Goal: Task Accomplishment & Management: Complete application form

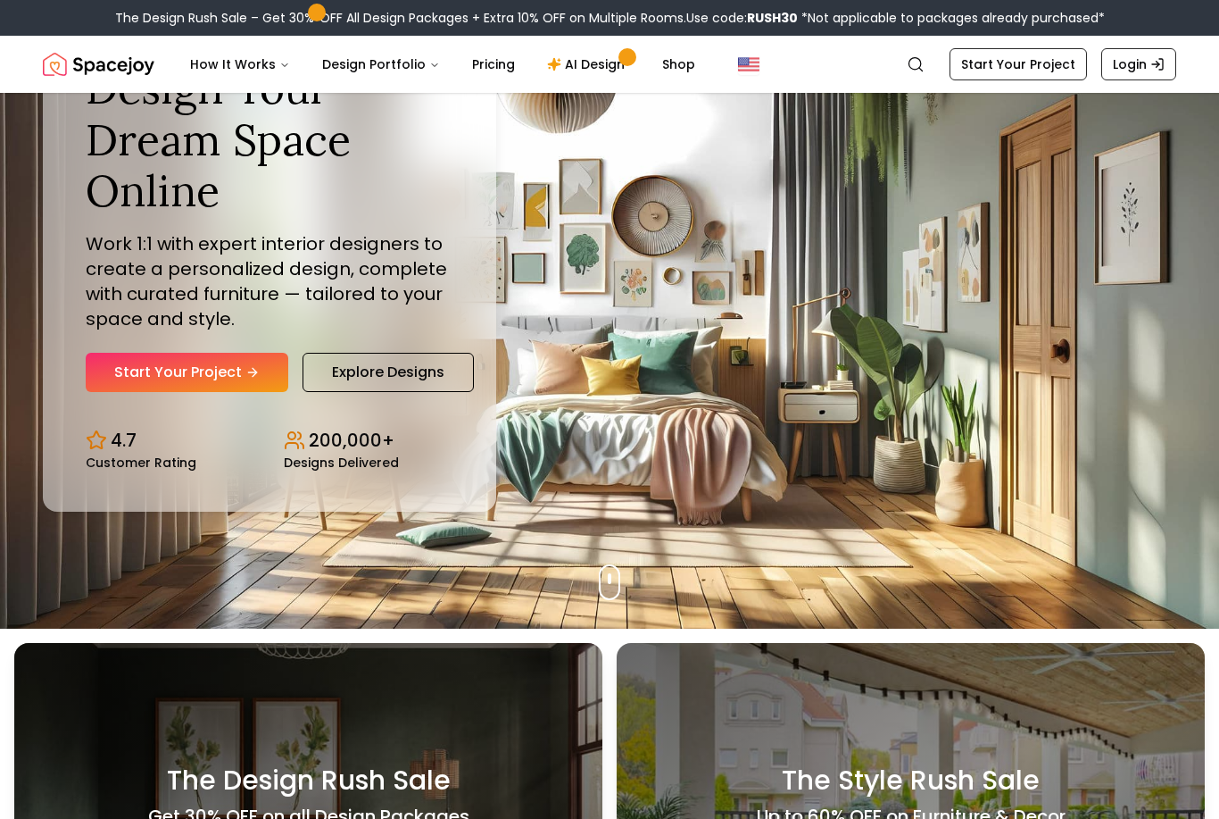
scroll to position [190, 0]
click at [168, 392] on link "Start Your Project" at bounding box center [187, 372] width 203 height 39
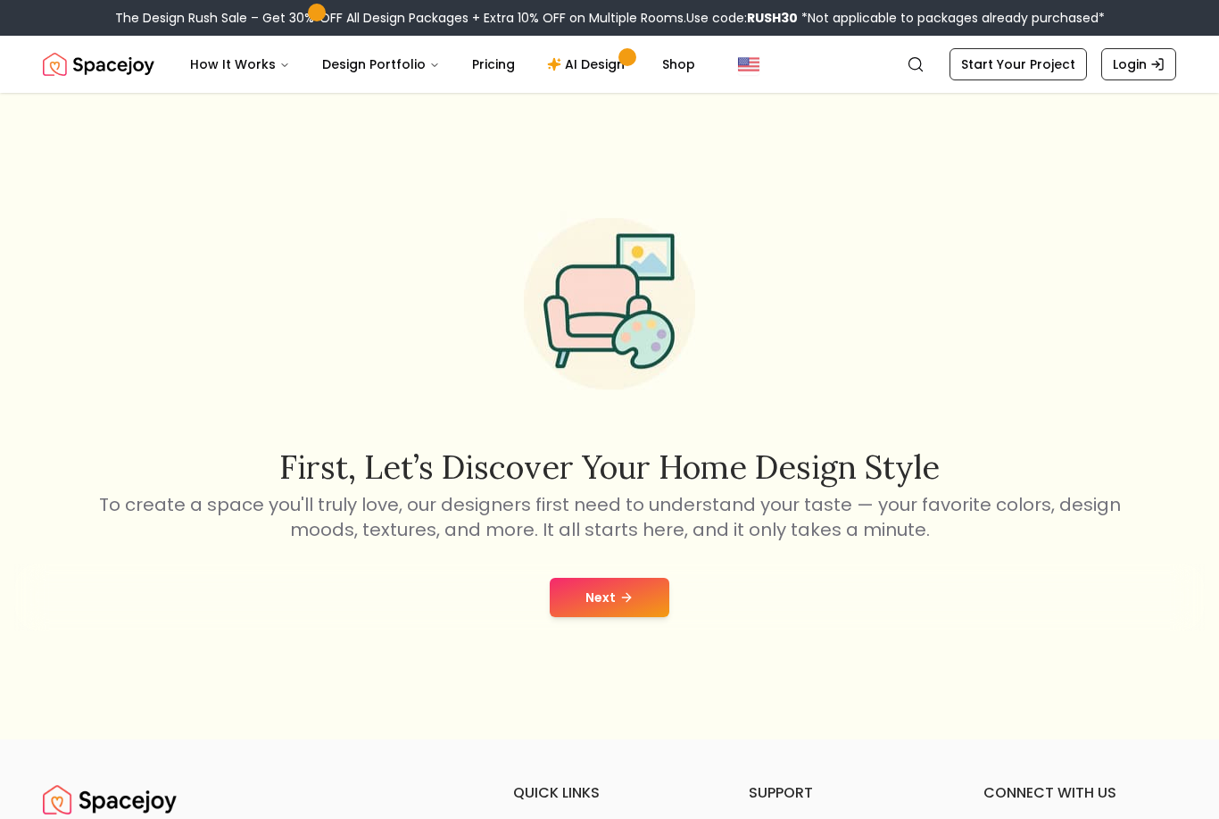
scroll to position [71, 0]
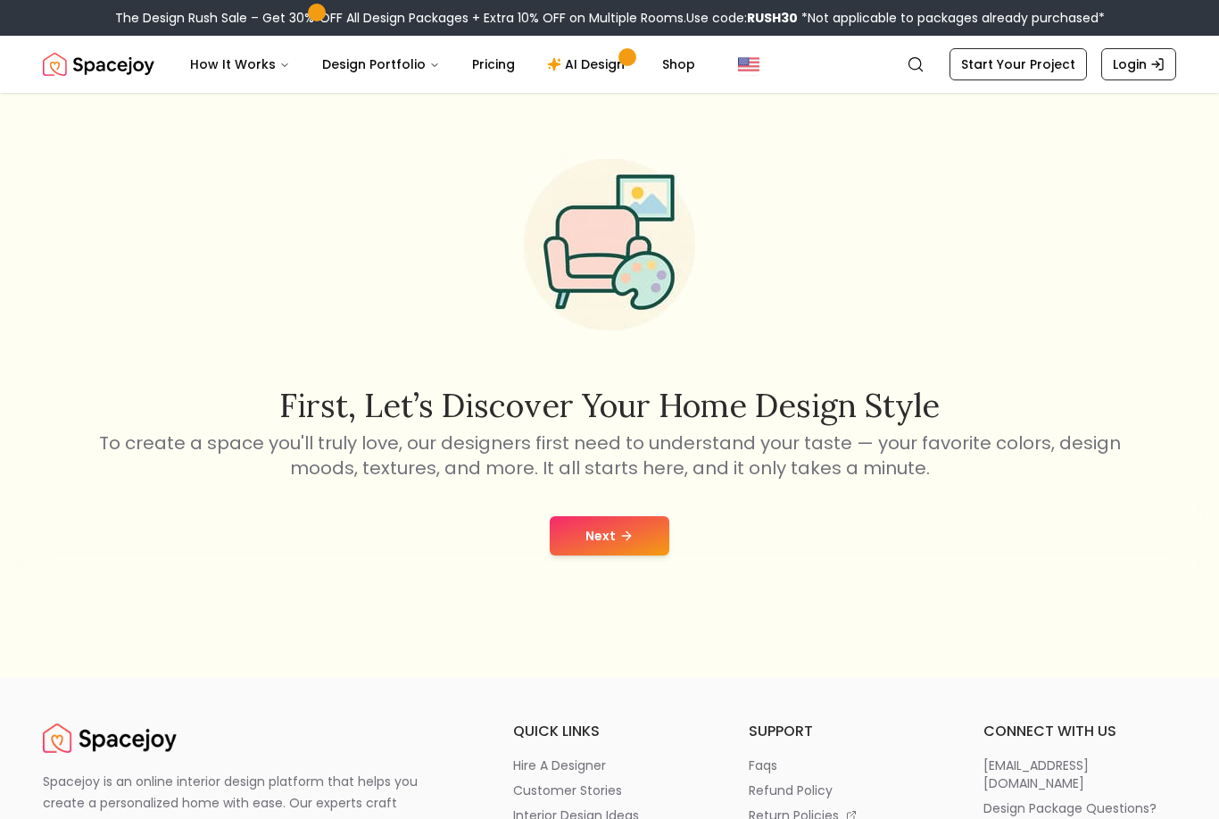
click at [602, 555] on button "Next" at bounding box center [610, 535] width 120 height 39
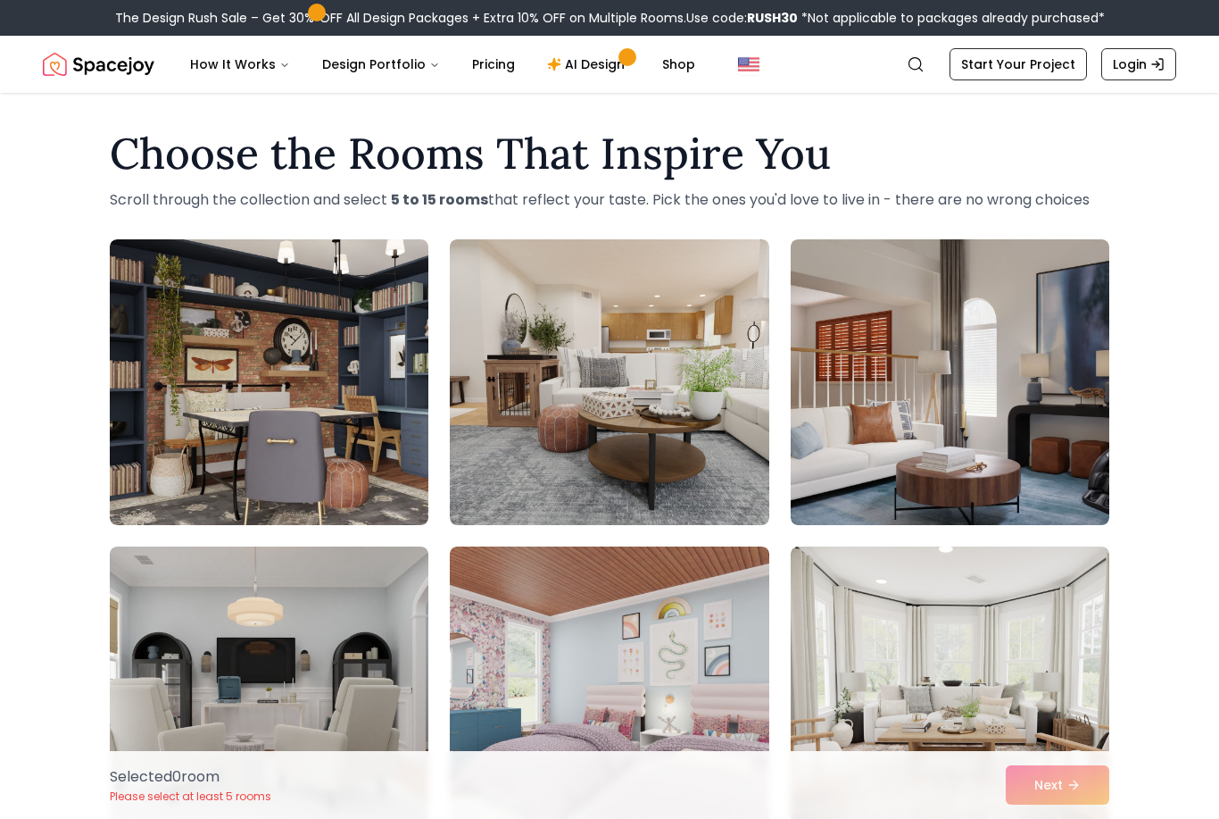
scroll to position [4, 0]
click at [1032, 66] on link "Start Your Project" at bounding box center [1018, 64] width 137 height 32
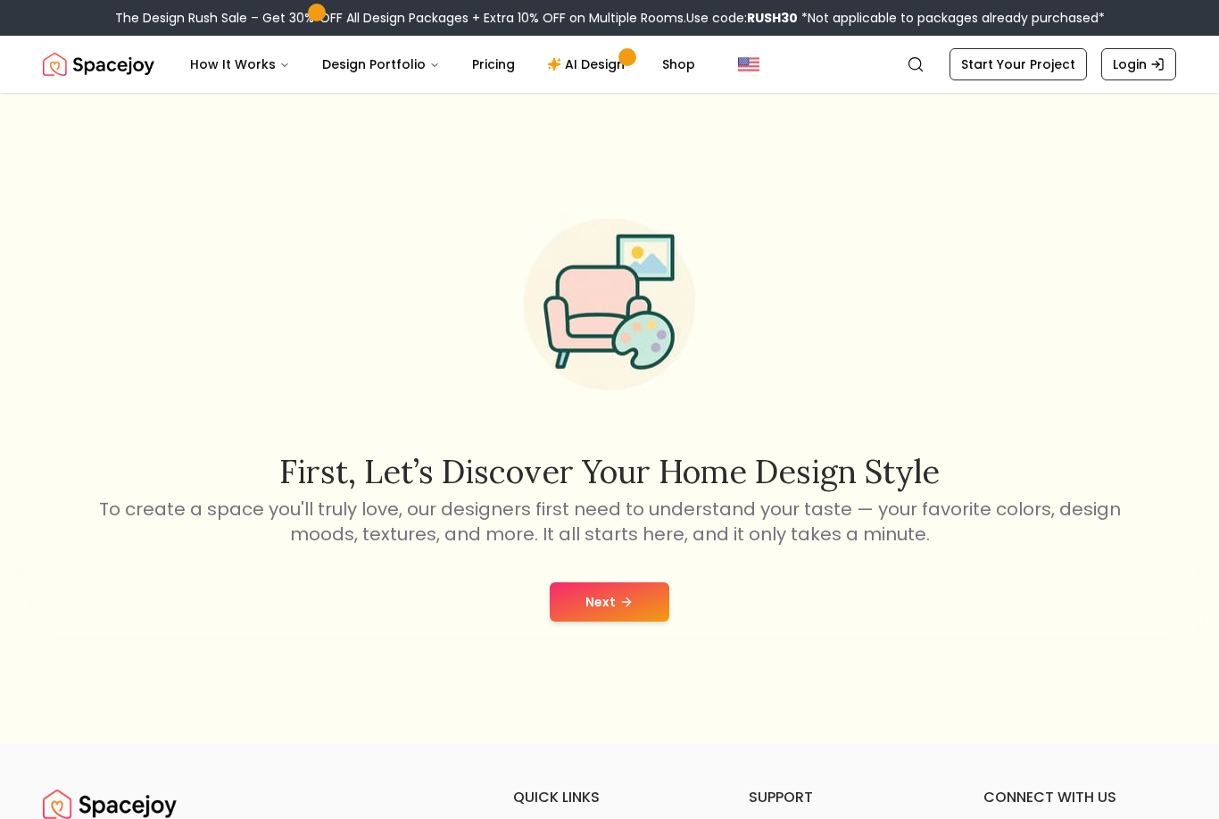
click at [645, 621] on button "Next" at bounding box center [610, 601] width 120 height 39
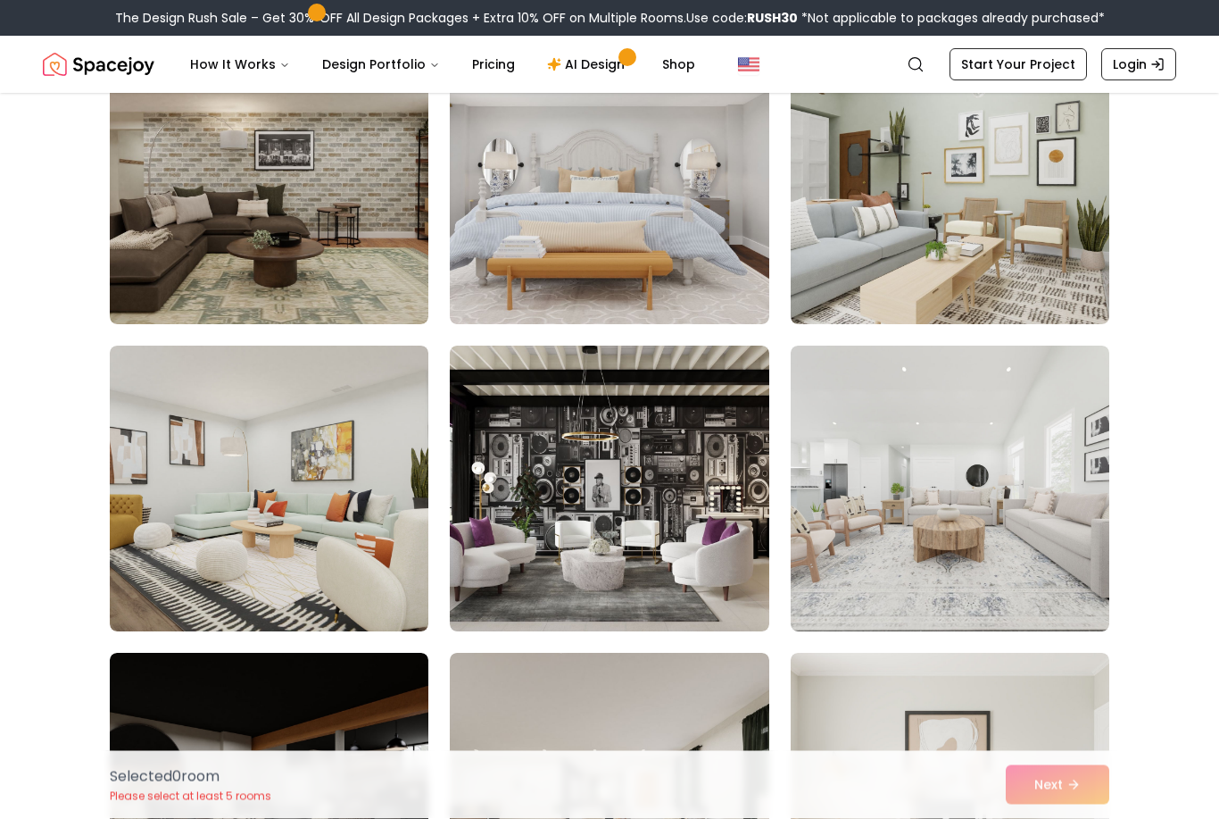
scroll to position [1126, 0]
click at [689, 254] on img at bounding box center [609, 181] width 319 height 286
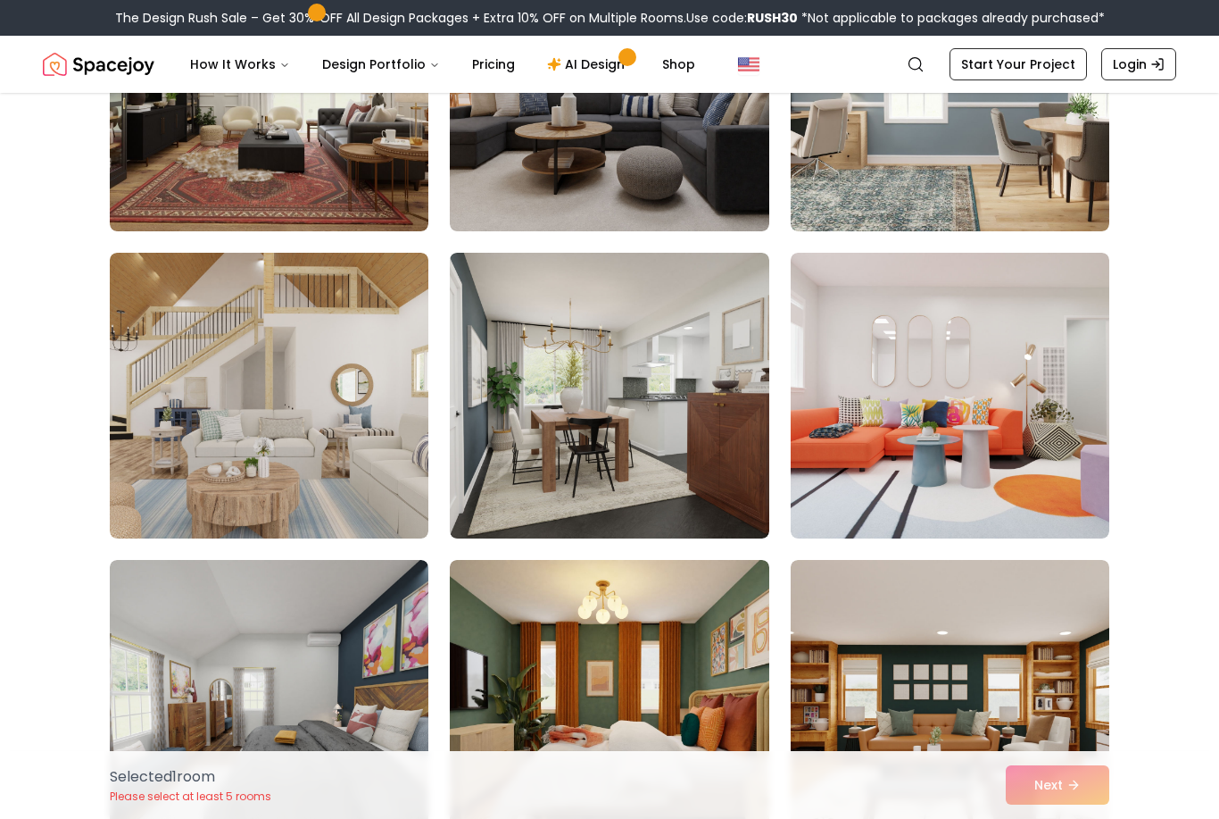
click at [212, 390] on img at bounding box center [269, 396] width 319 height 286
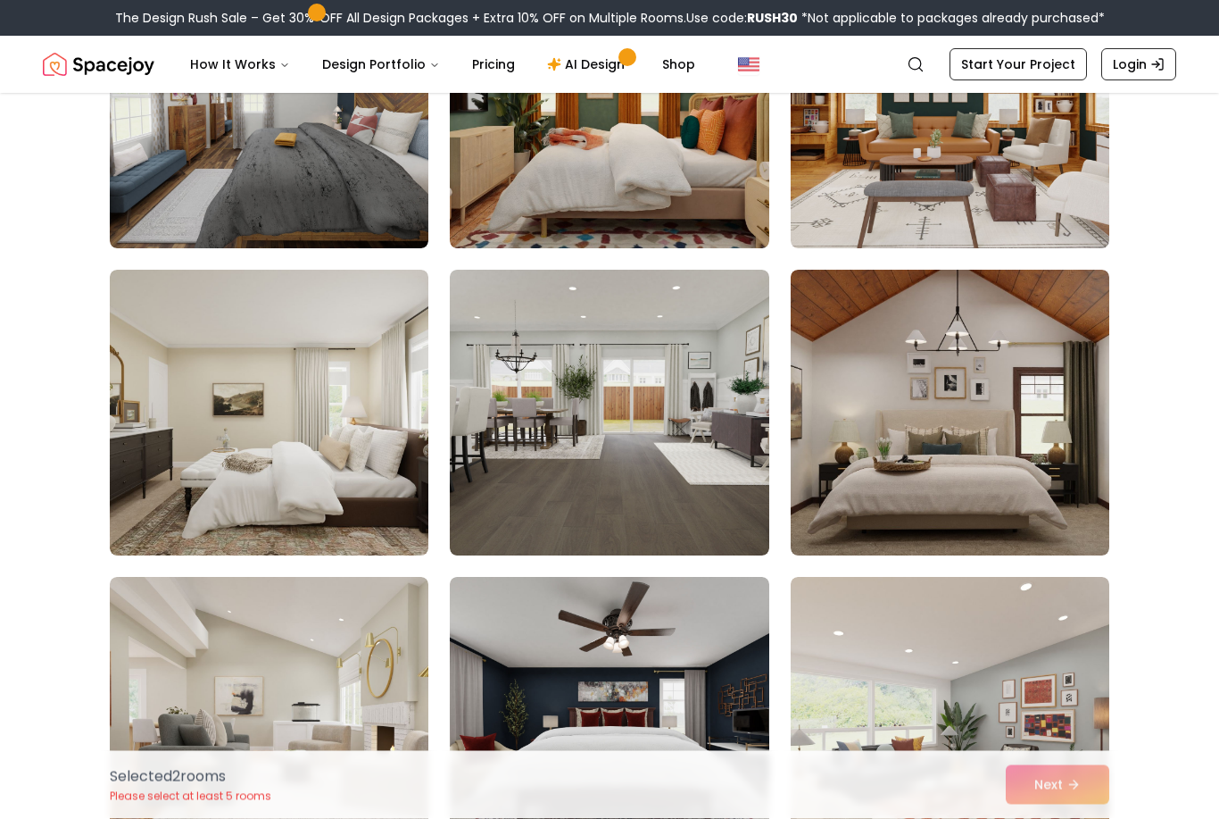
scroll to position [3218, 0]
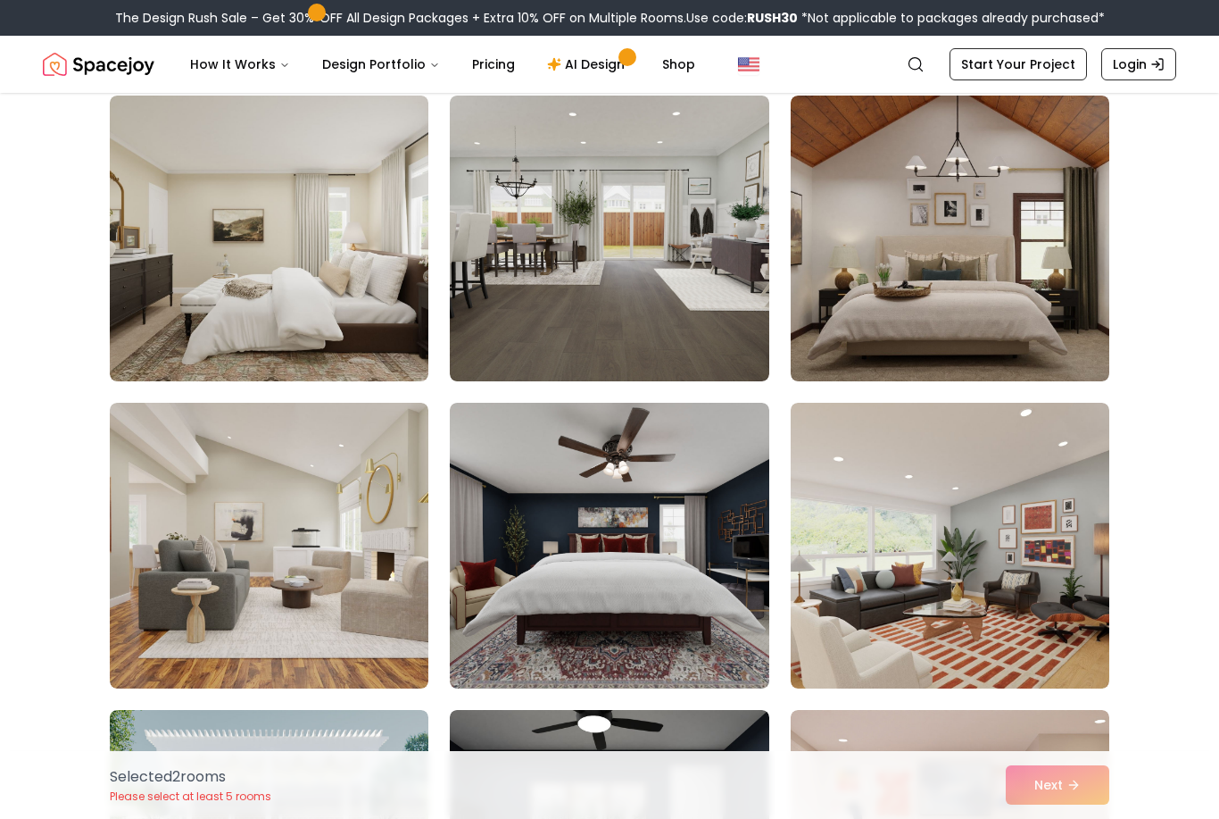
click at [743, 314] on img at bounding box center [609, 239] width 319 height 286
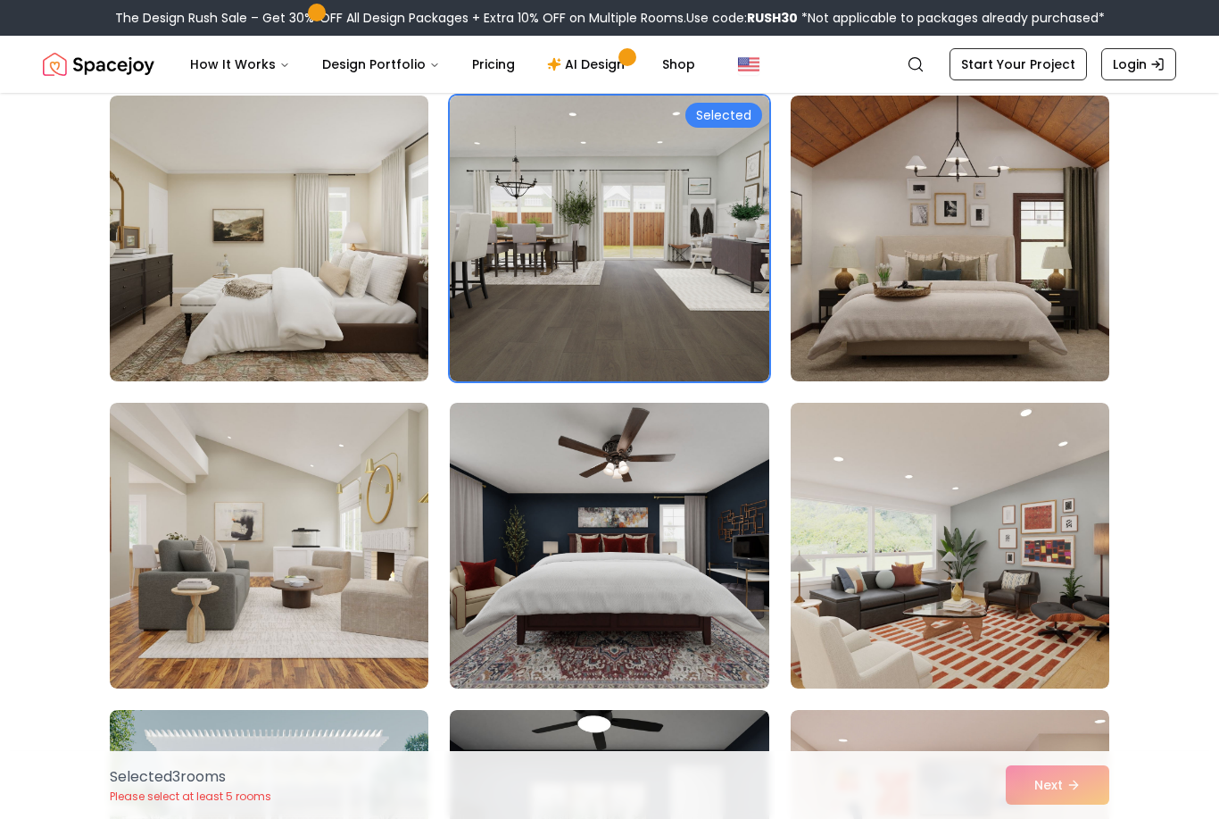
click at [211, 299] on img at bounding box center [269, 239] width 319 height 286
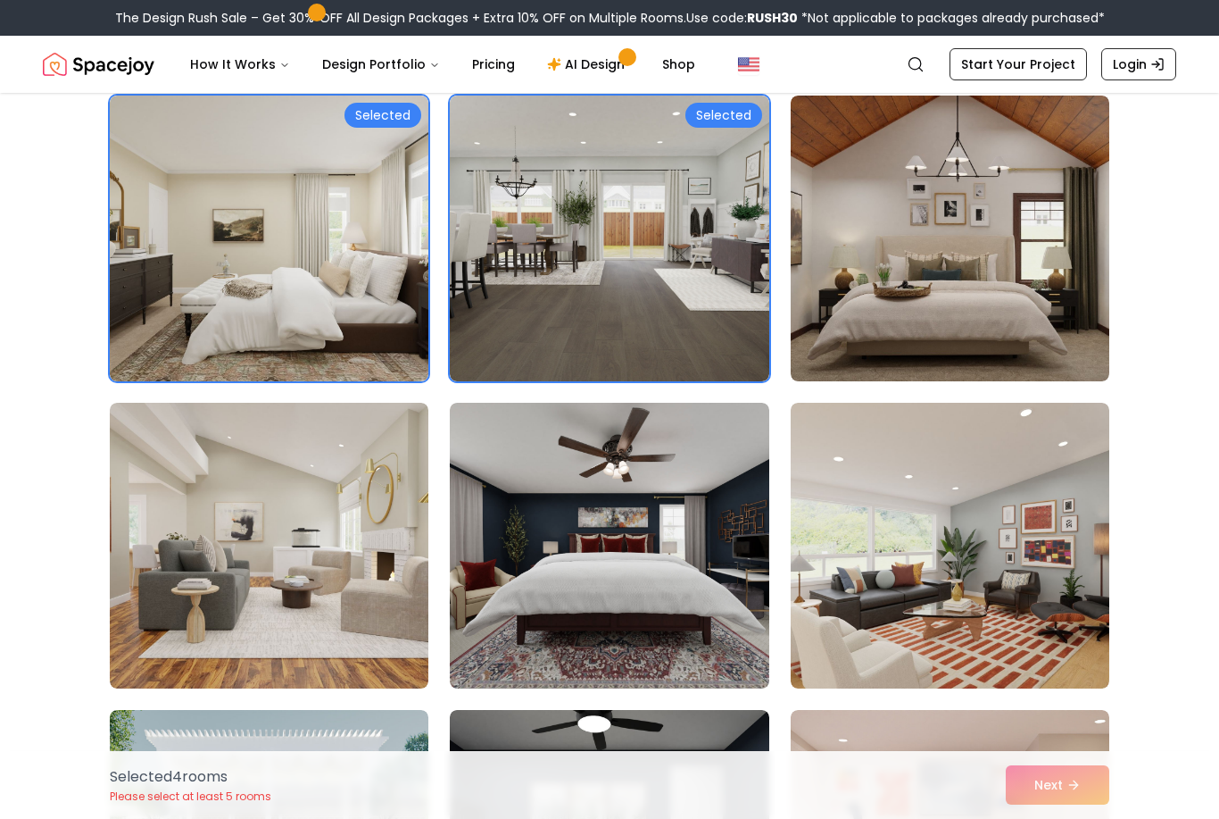
click at [1075, 818] on div "Selected 4 room s Please select at least 5 rooms Next" at bounding box center [610, 785] width 1028 height 68
click at [1074, 818] on div "Selected 4 room s Please select at least 5 rooms Next" at bounding box center [610, 785] width 1028 height 68
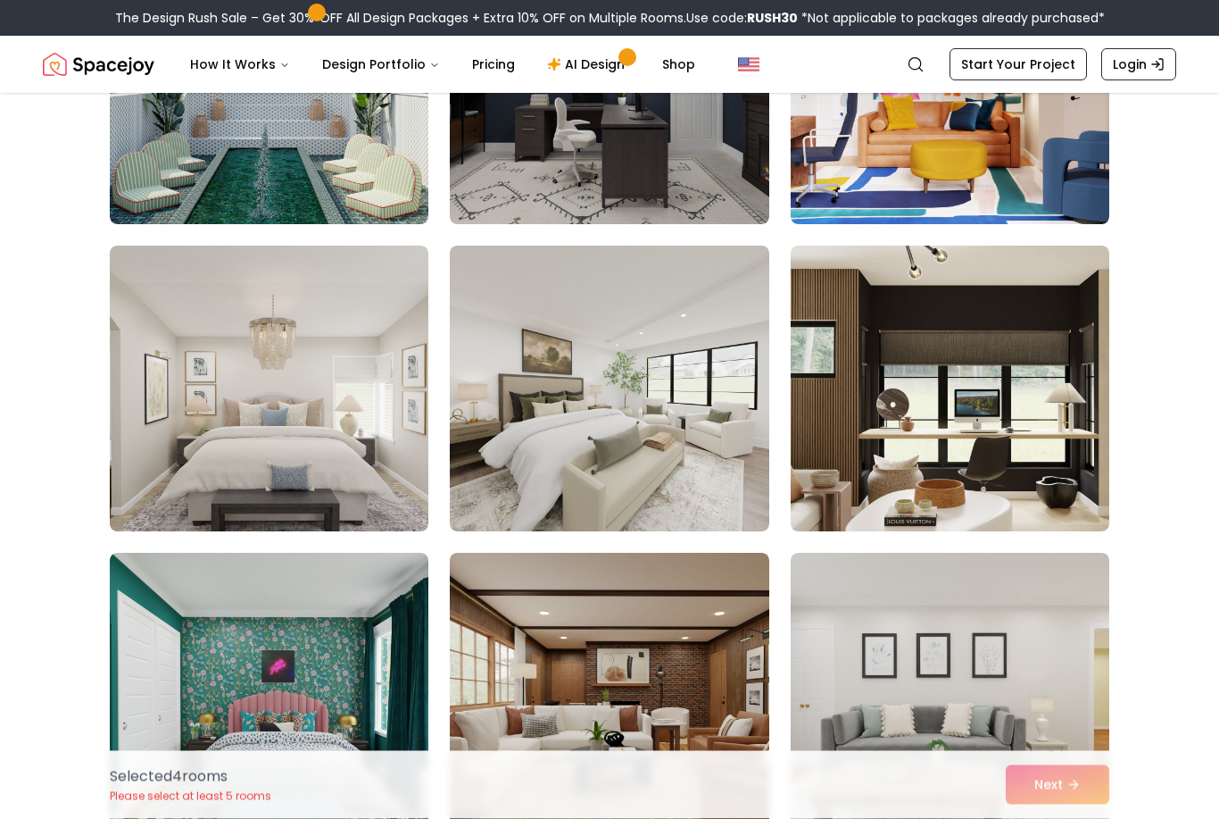
scroll to position [3990, 0]
click at [211, 409] on img at bounding box center [269, 388] width 319 height 286
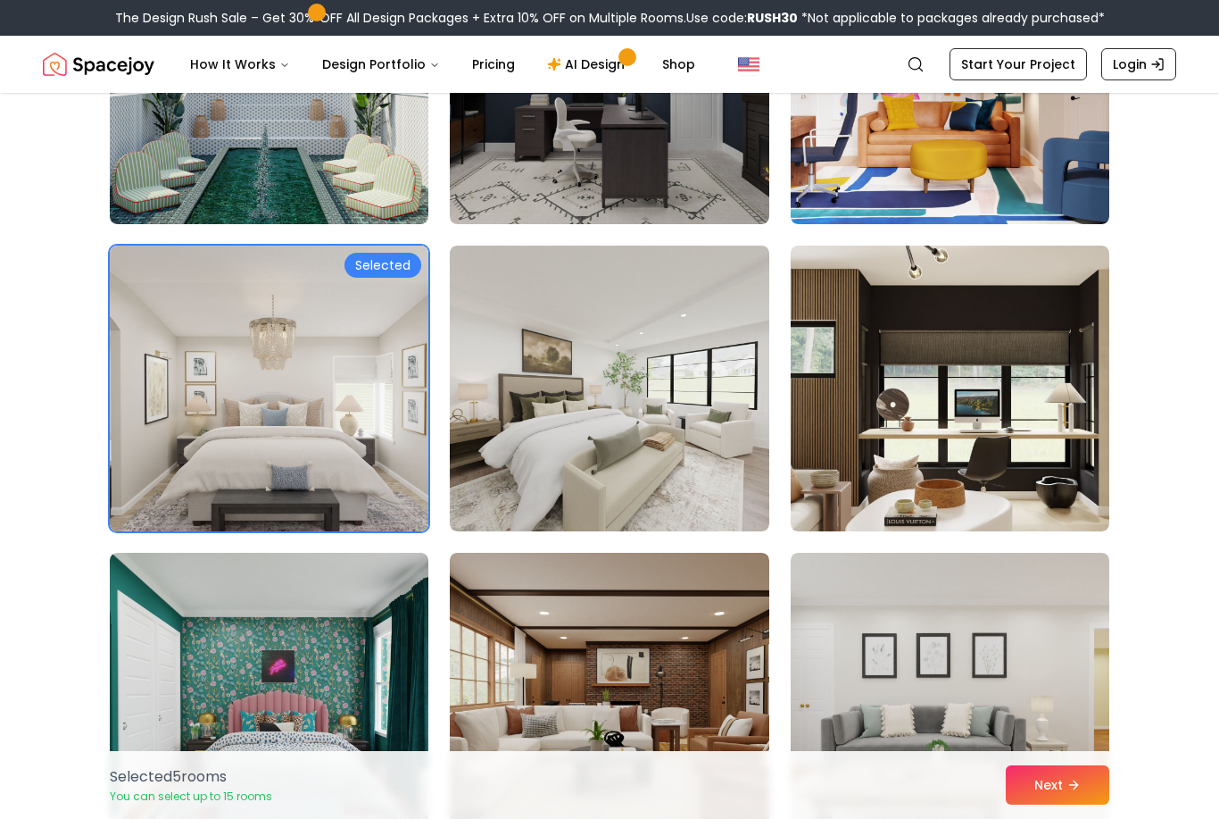
click at [1089, 804] on button "Next" at bounding box center [1058, 784] width 104 height 39
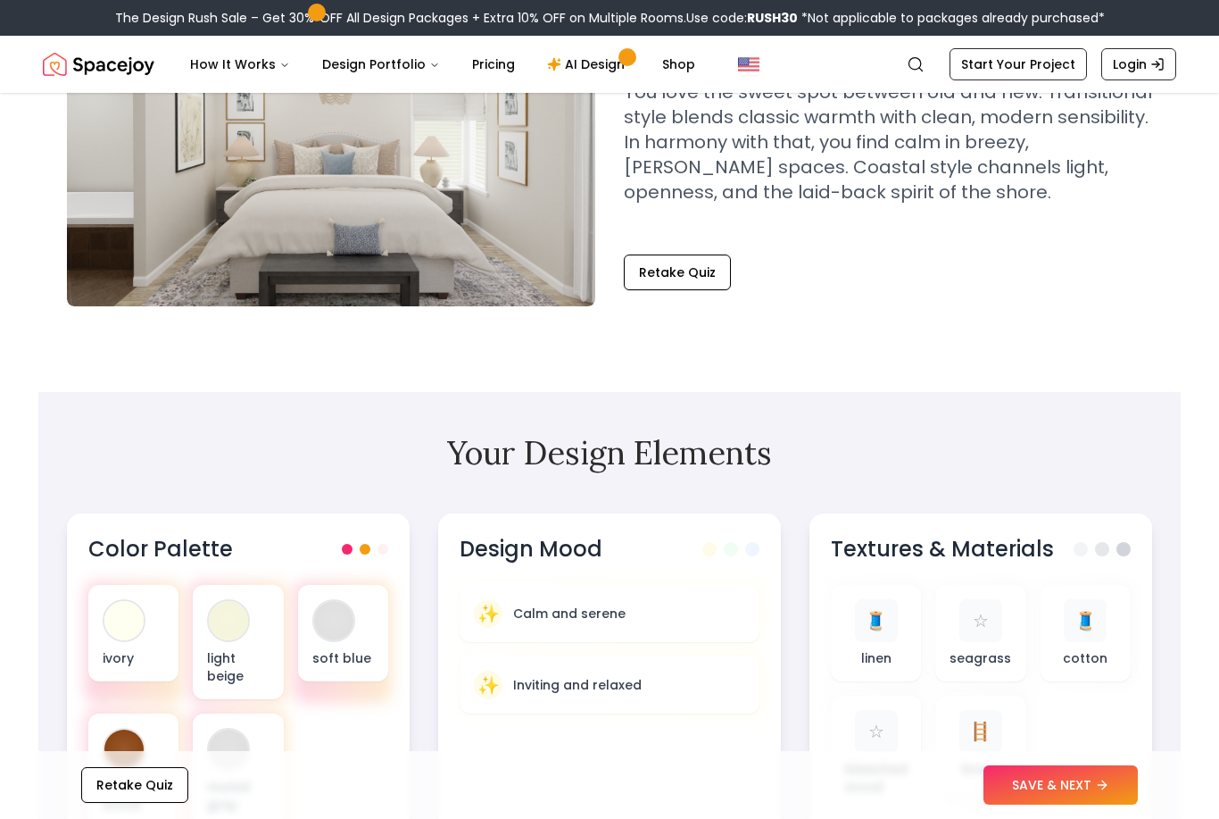
scroll to position [239, 0]
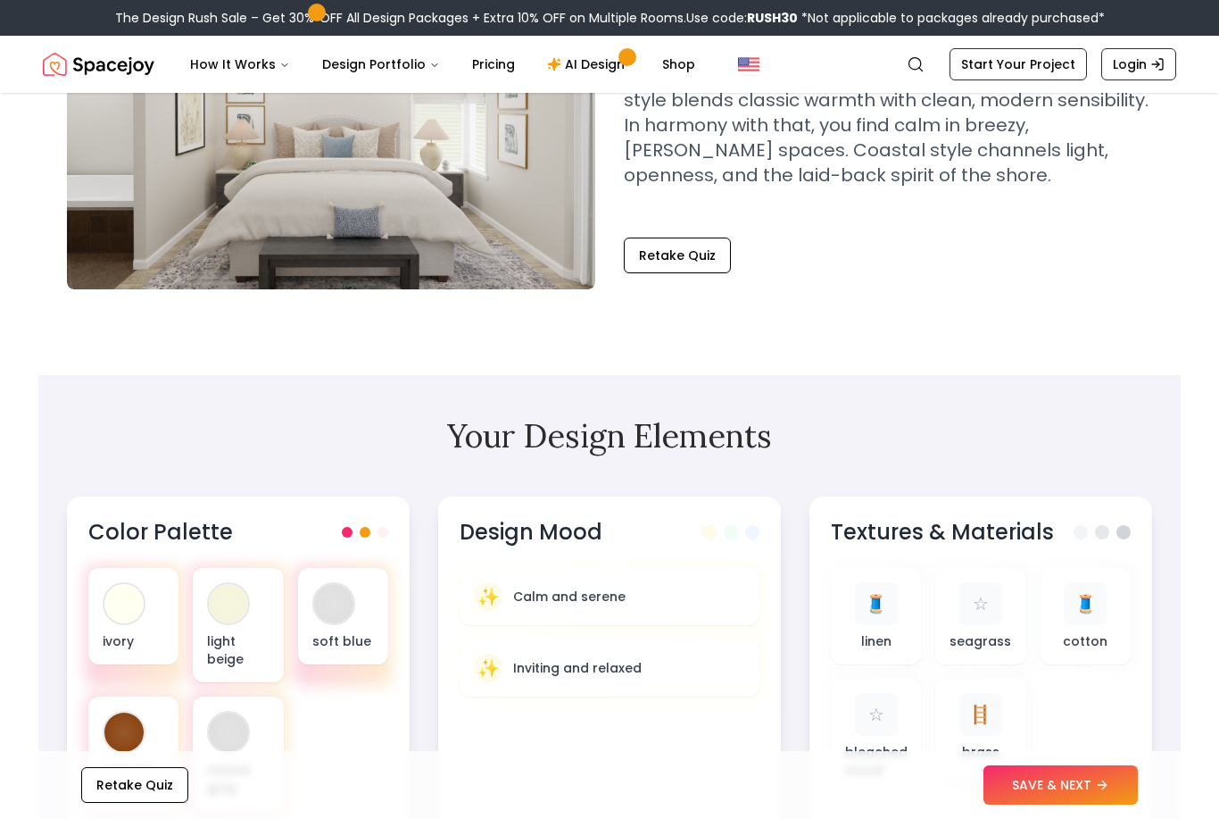
click at [1095, 804] on button "SAVE & NEXT" at bounding box center [1061, 784] width 154 height 39
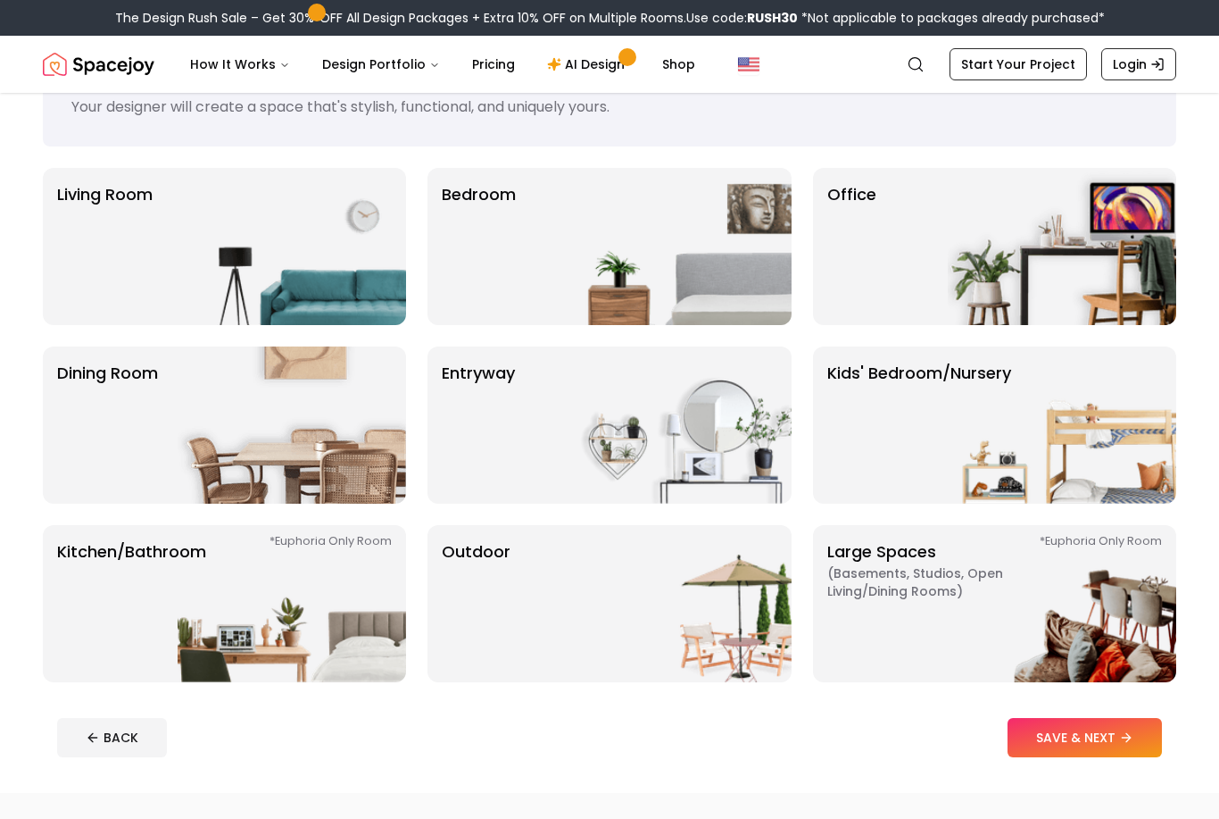
scroll to position [81, 0]
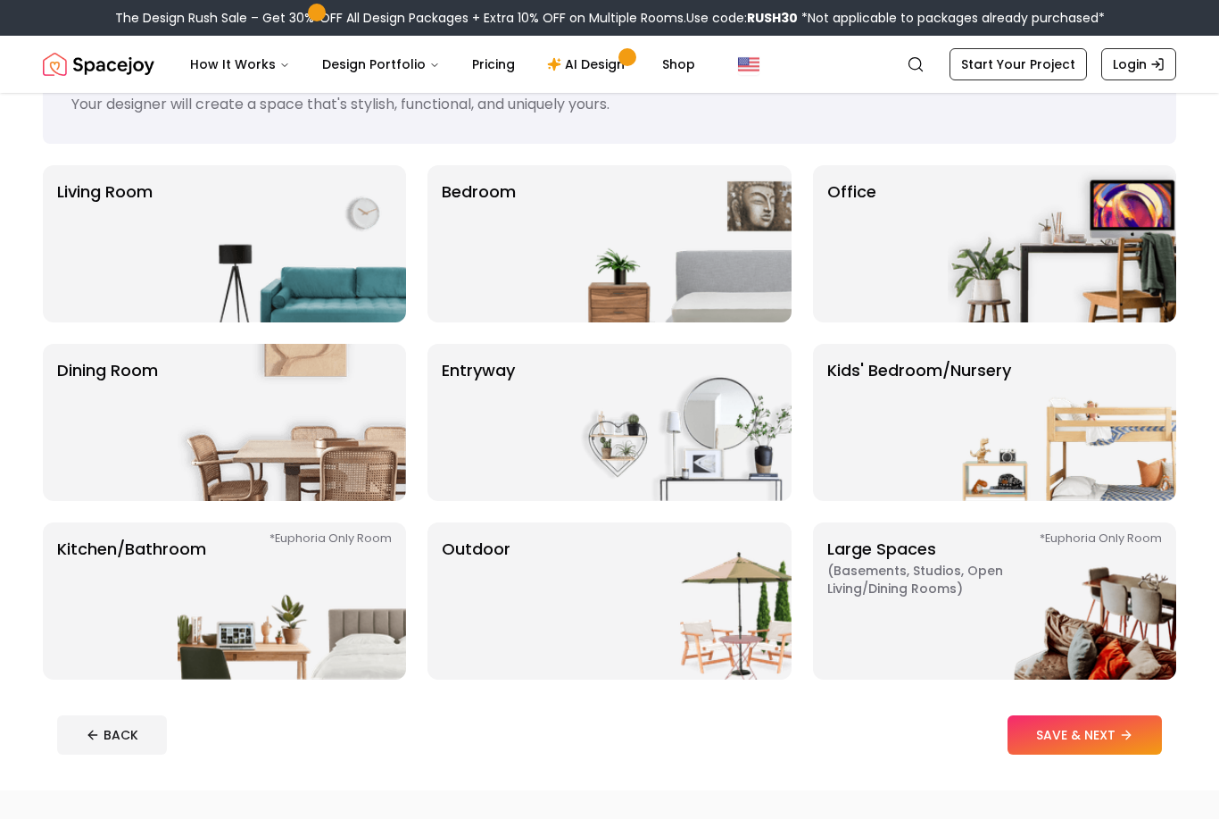
click at [686, 279] on img at bounding box center [677, 243] width 229 height 157
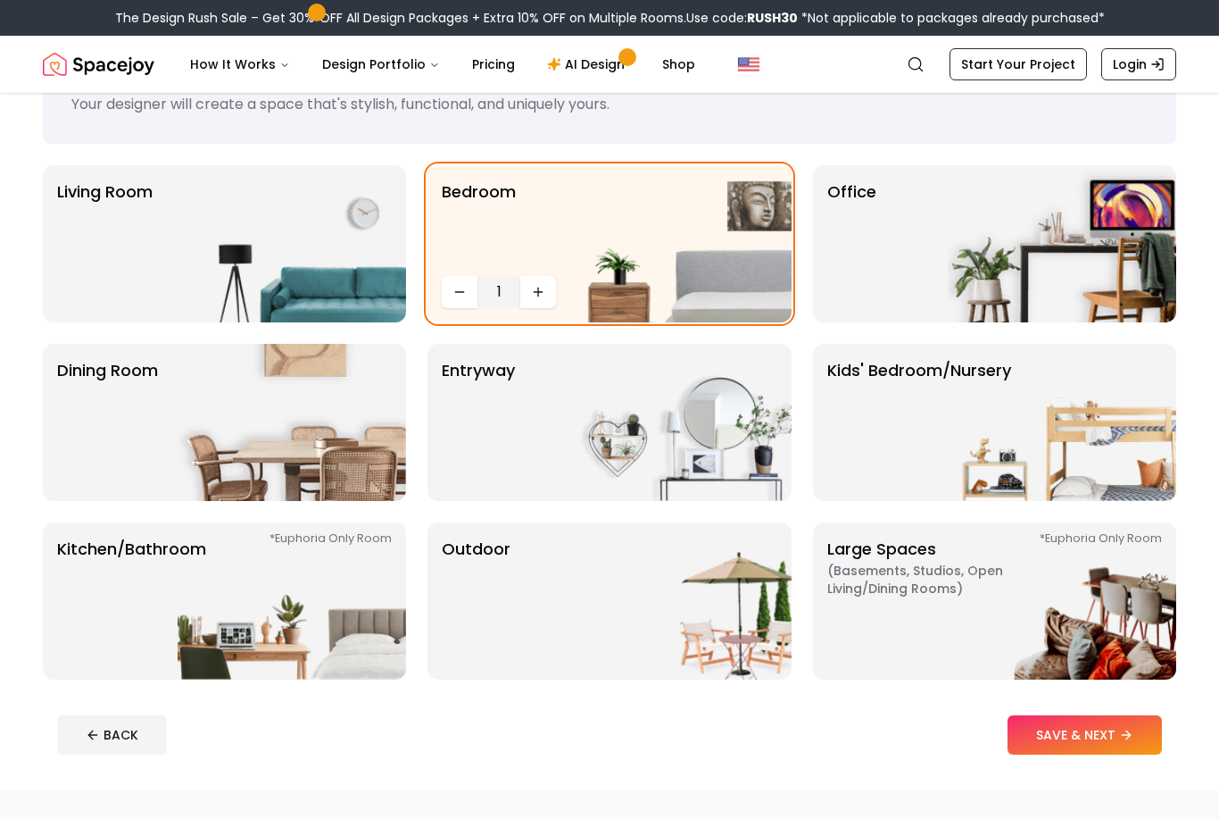
click at [1136, 724] on button "SAVE & NEXT" at bounding box center [1085, 734] width 154 height 39
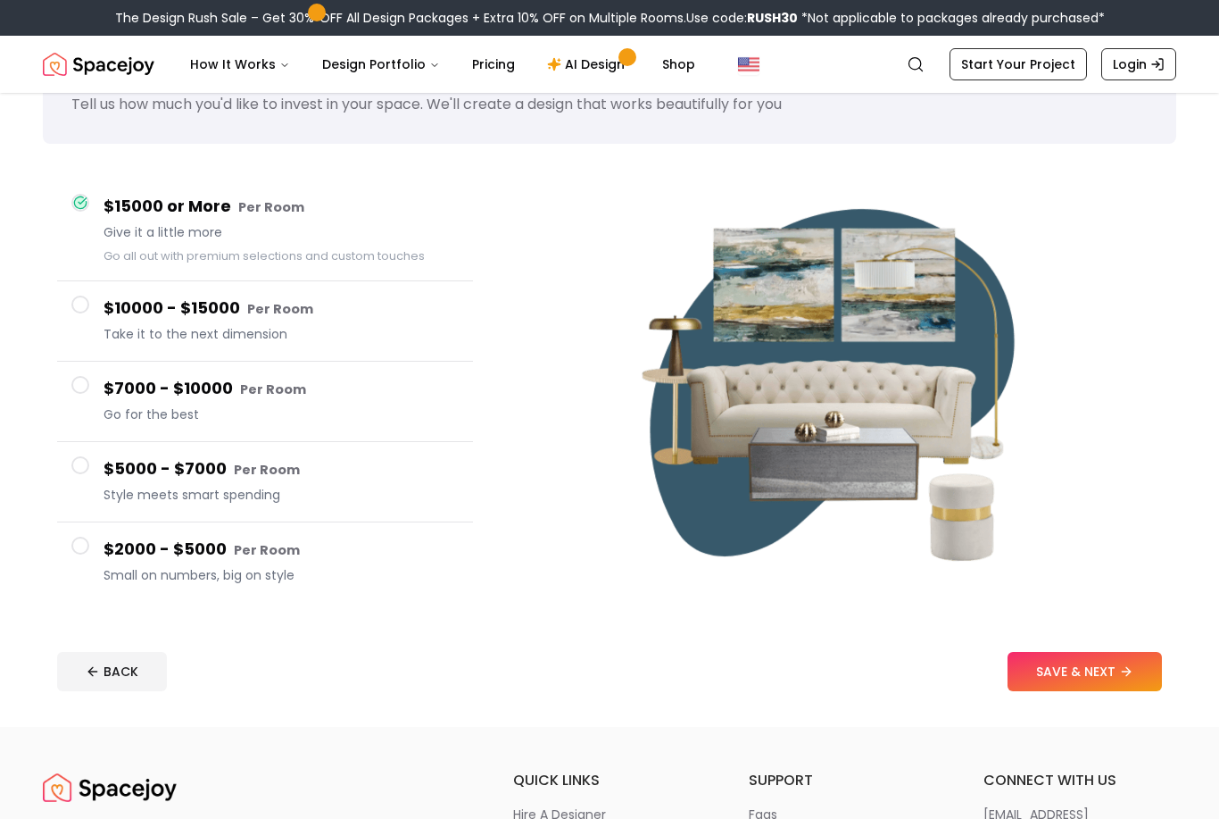
click at [1120, 683] on button "SAVE & NEXT" at bounding box center [1085, 671] width 154 height 39
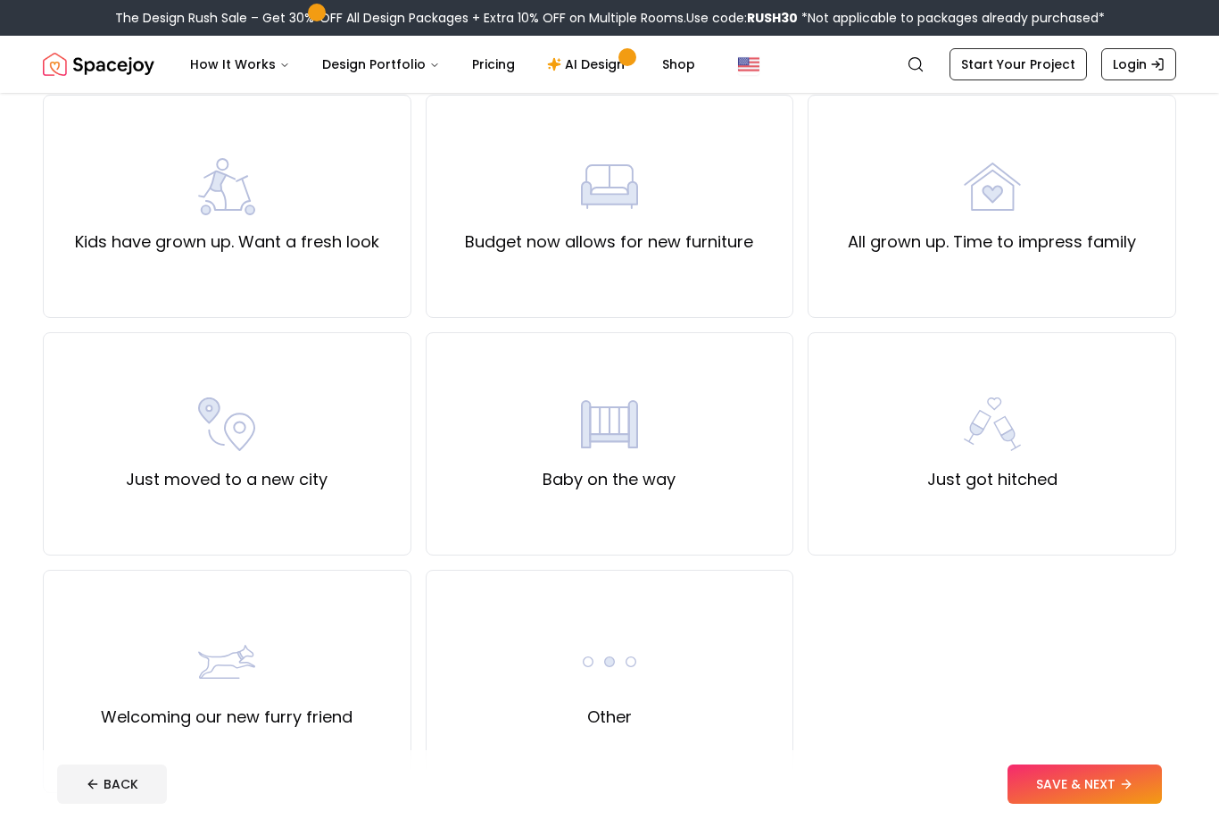
scroll to position [401, 0]
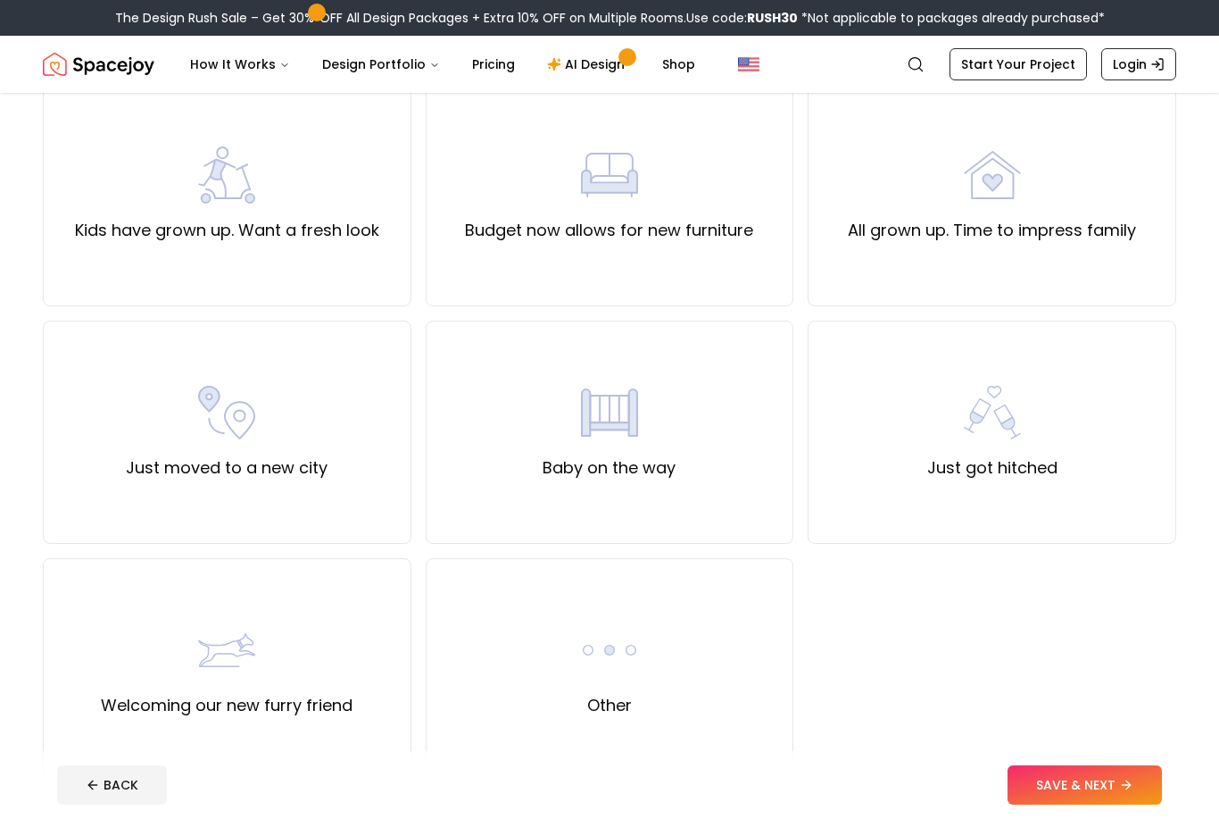
click at [204, 386] on img at bounding box center [226, 412] width 57 height 57
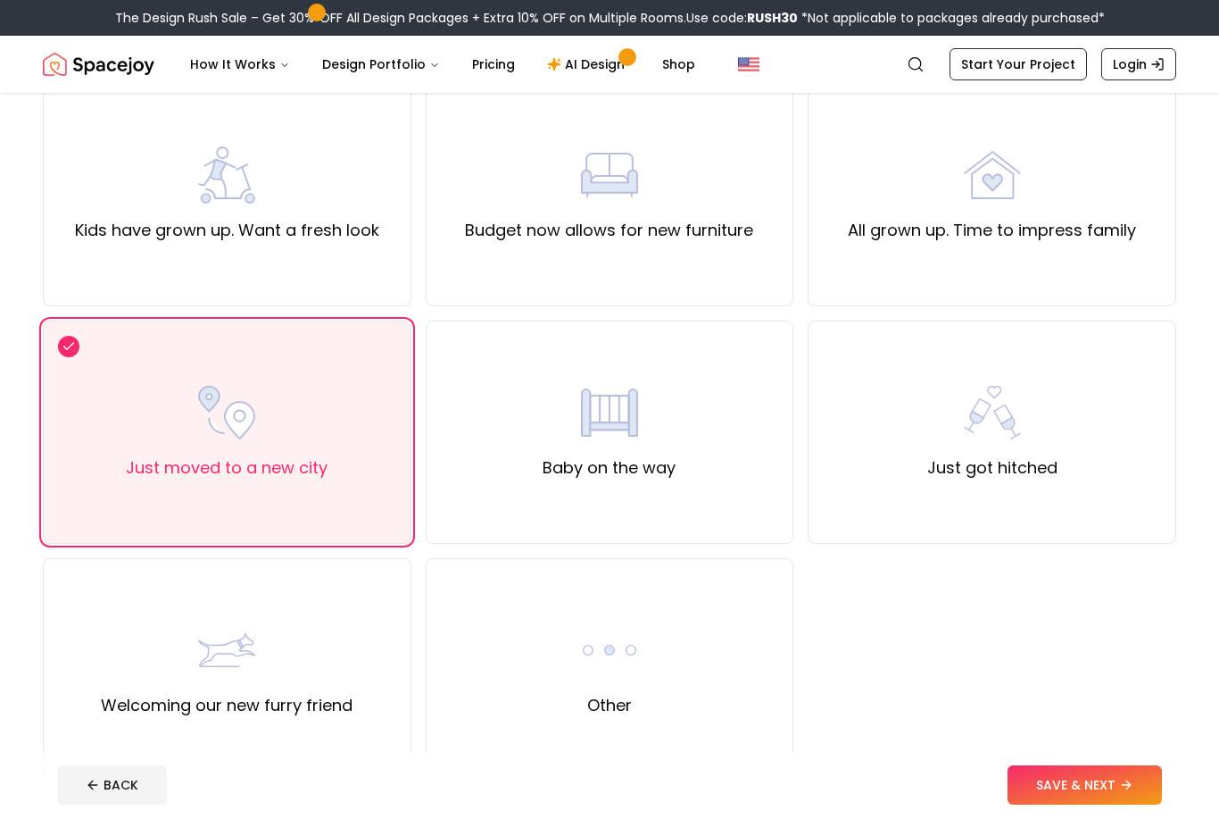
click at [1128, 792] on icon at bounding box center [1126, 785] width 14 height 14
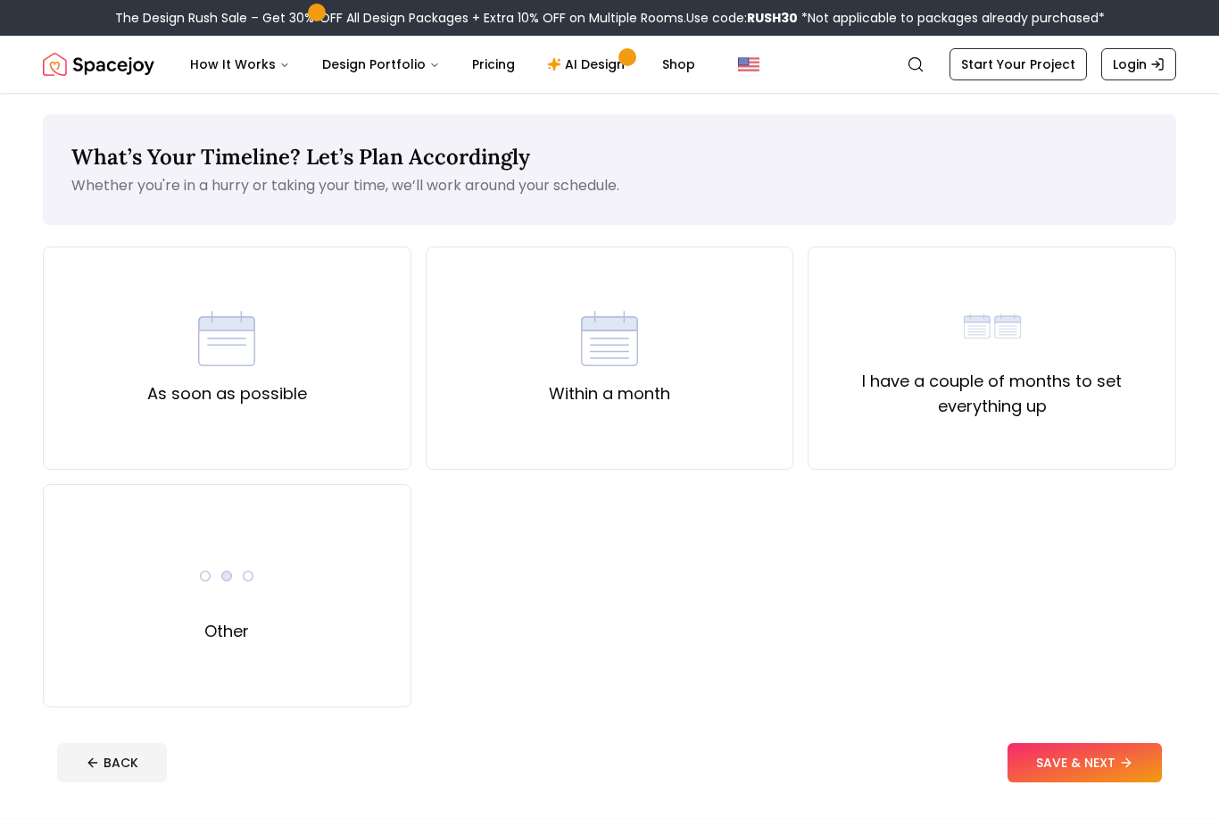
click at [187, 363] on div "As soon as possible" at bounding box center [227, 358] width 160 height 96
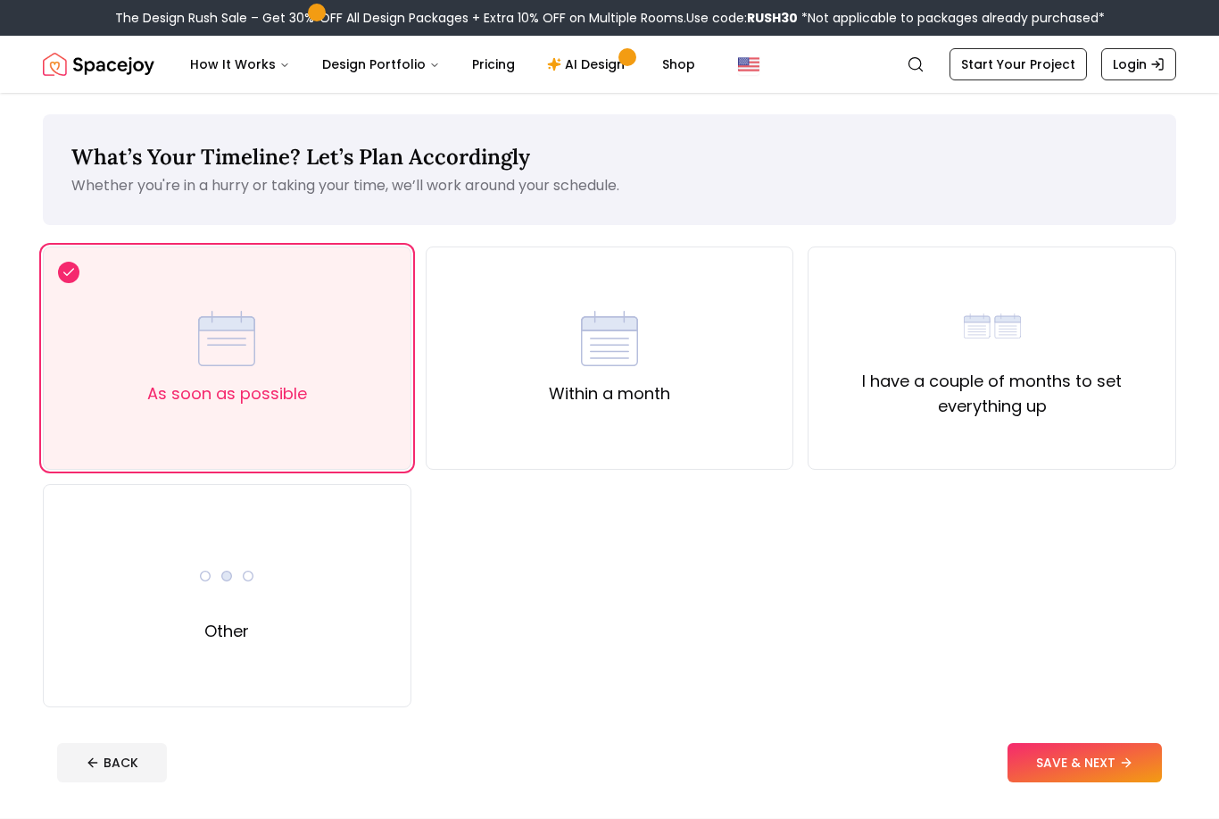
click at [1094, 754] on button "SAVE & NEXT" at bounding box center [1085, 762] width 154 height 39
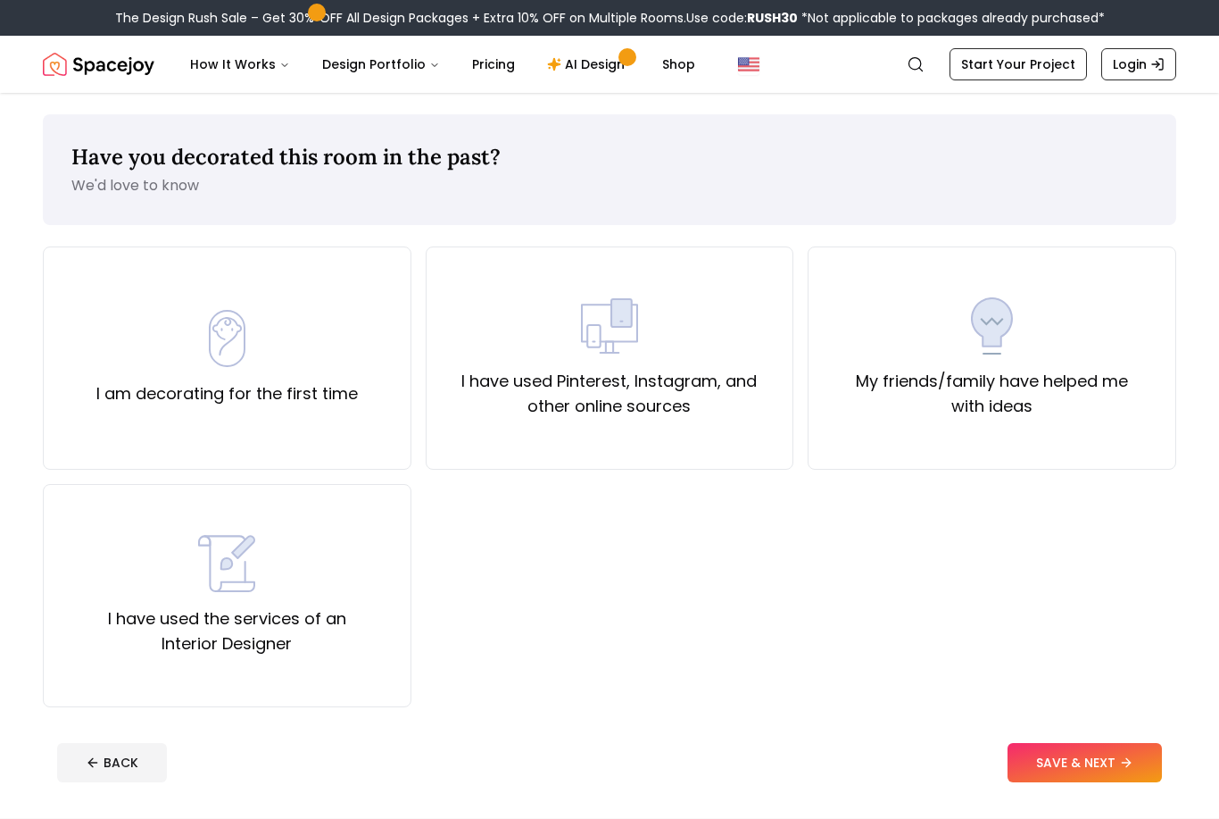
click at [1105, 766] on button "SAVE & NEXT" at bounding box center [1085, 762] width 154 height 39
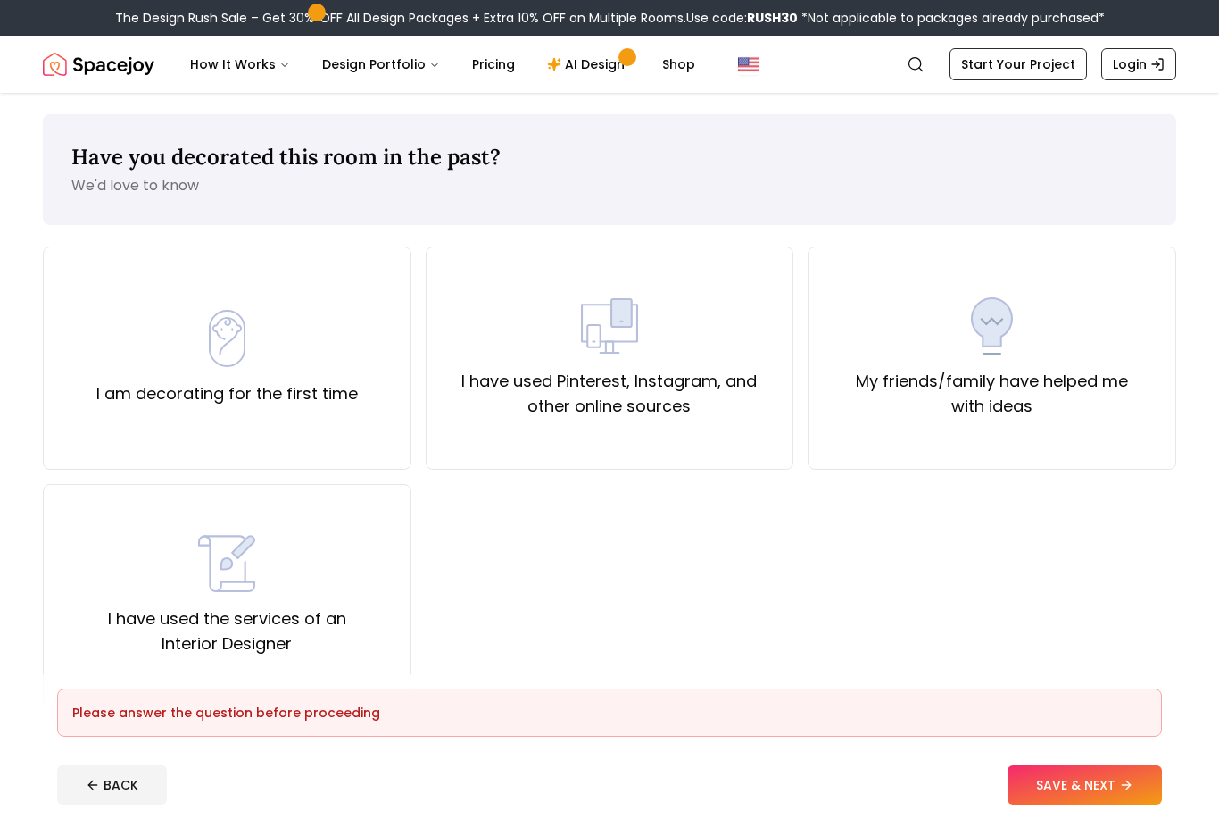
click at [182, 346] on div "I am decorating for the first time" at bounding box center [227, 358] width 262 height 96
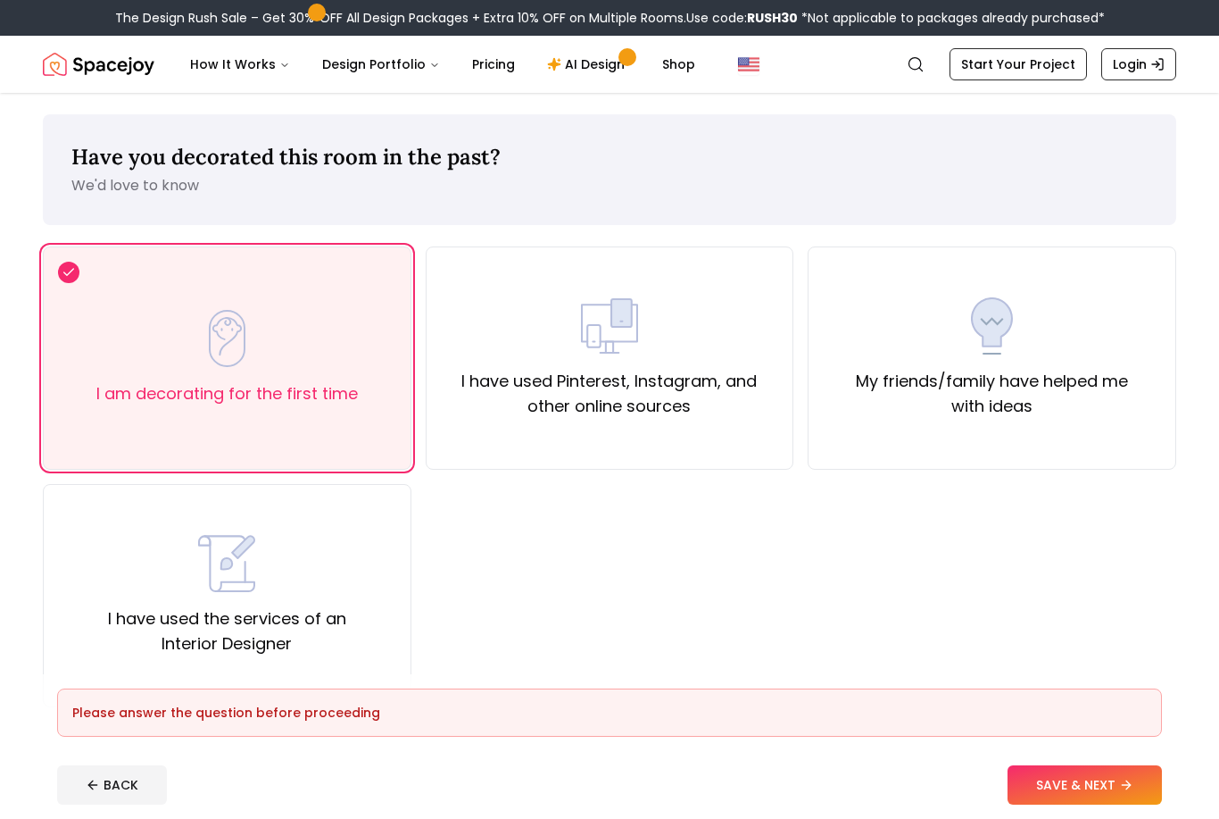
click at [469, 443] on div "I have used Pinterest, Instagram, and other online sources" at bounding box center [610, 357] width 369 height 223
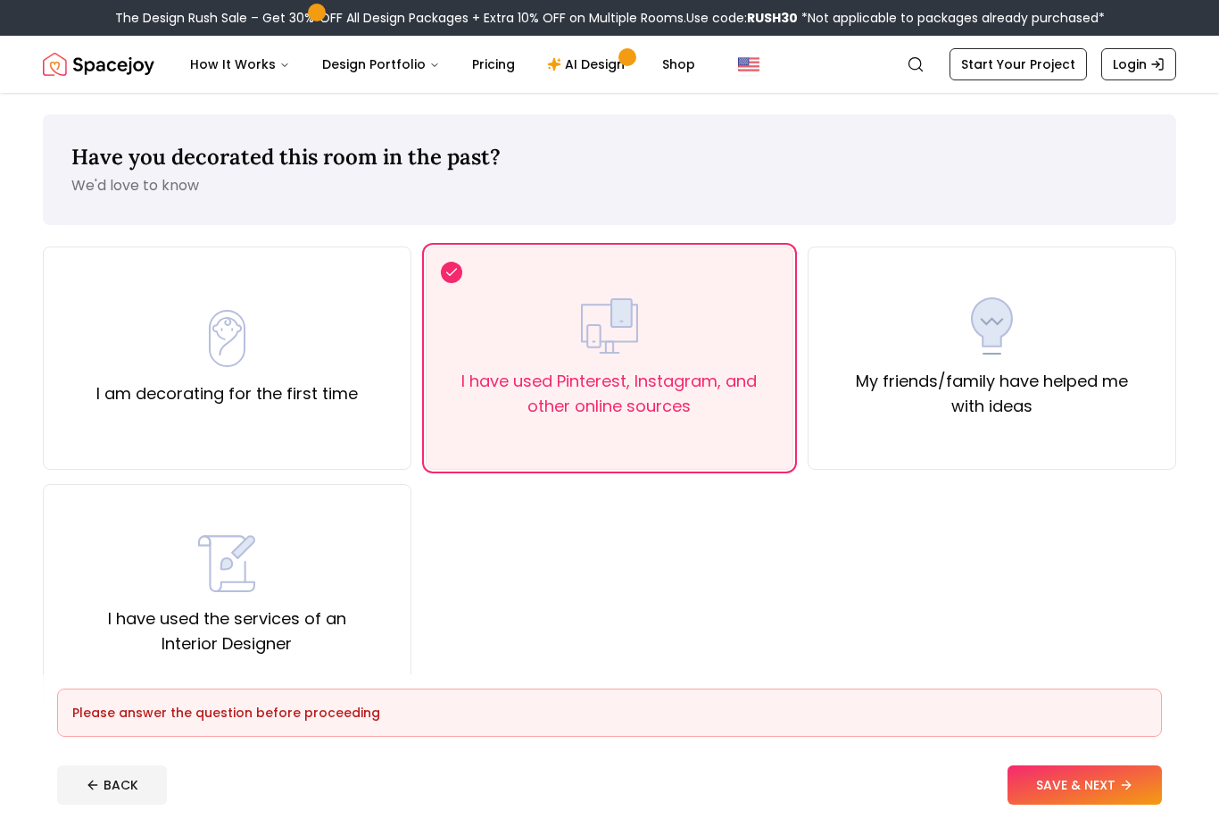
click at [1134, 815] on footer "Please answer the question before proceeding BACK SAVE & NEXT" at bounding box center [610, 746] width 1134 height 145
click at [1127, 792] on icon at bounding box center [1126, 785] width 14 height 14
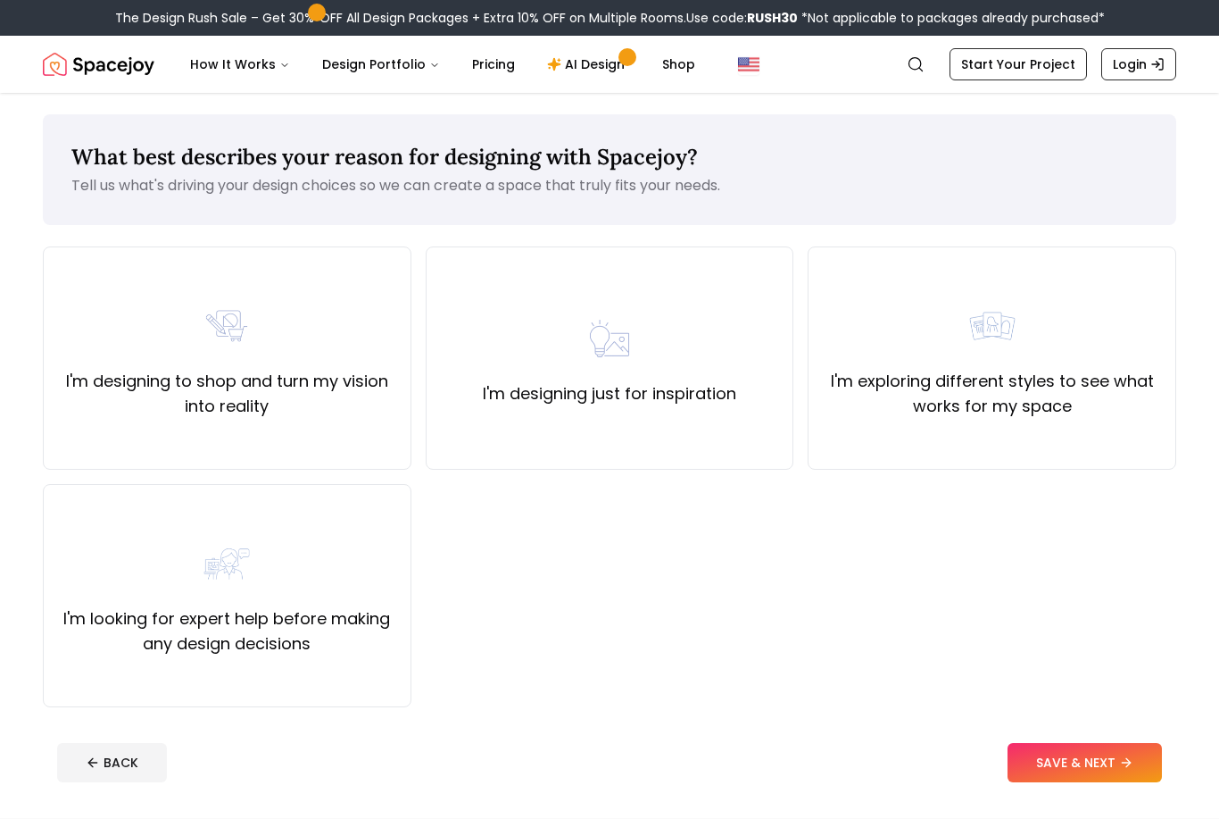
click at [453, 415] on div "I'm designing just for inspiration" at bounding box center [610, 357] width 369 height 223
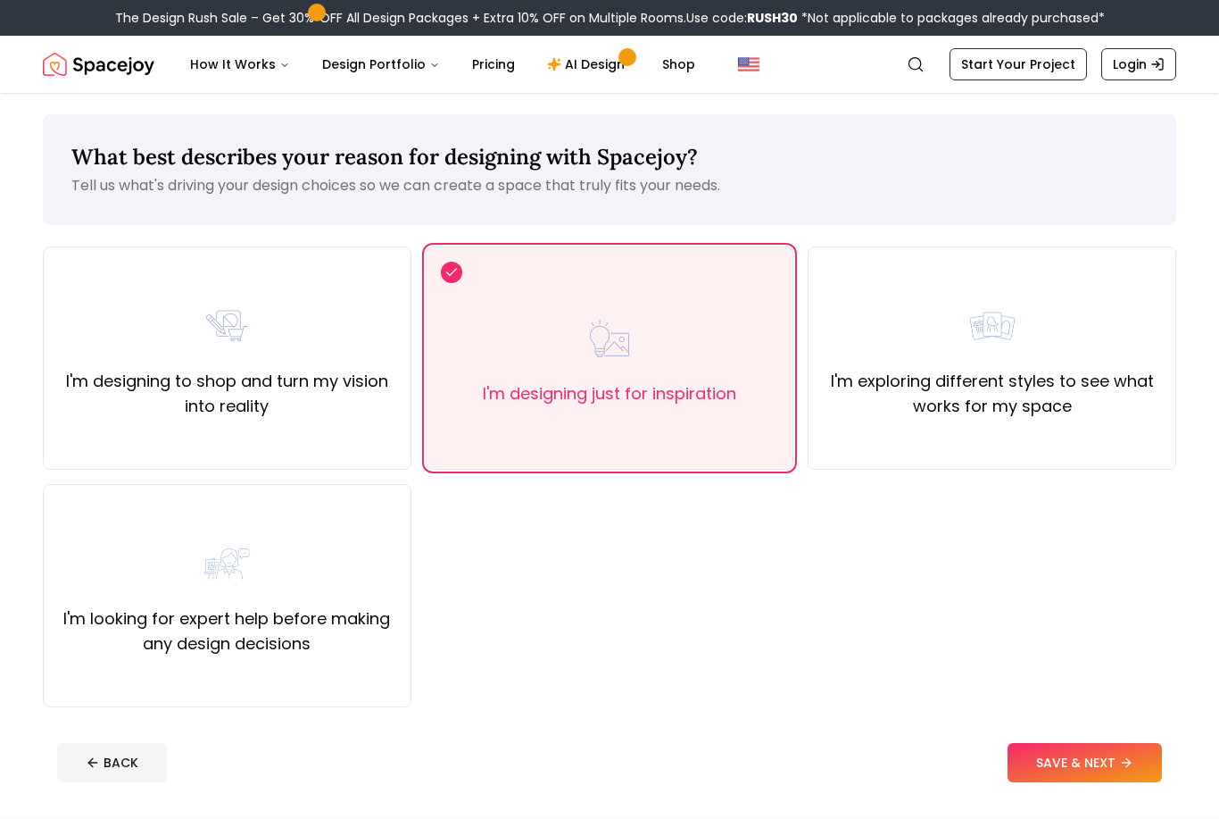
click at [1099, 749] on button "SAVE & NEXT" at bounding box center [1085, 762] width 154 height 39
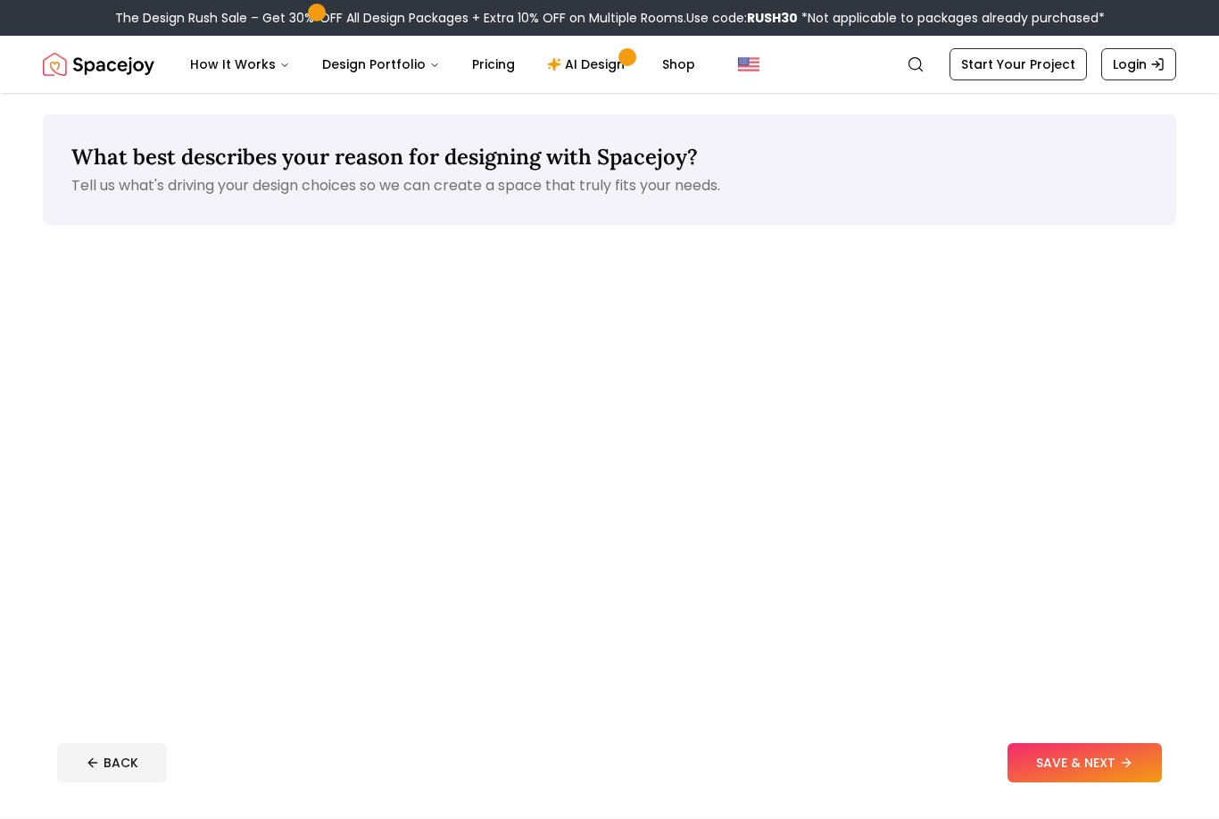
scroll to position [57, 0]
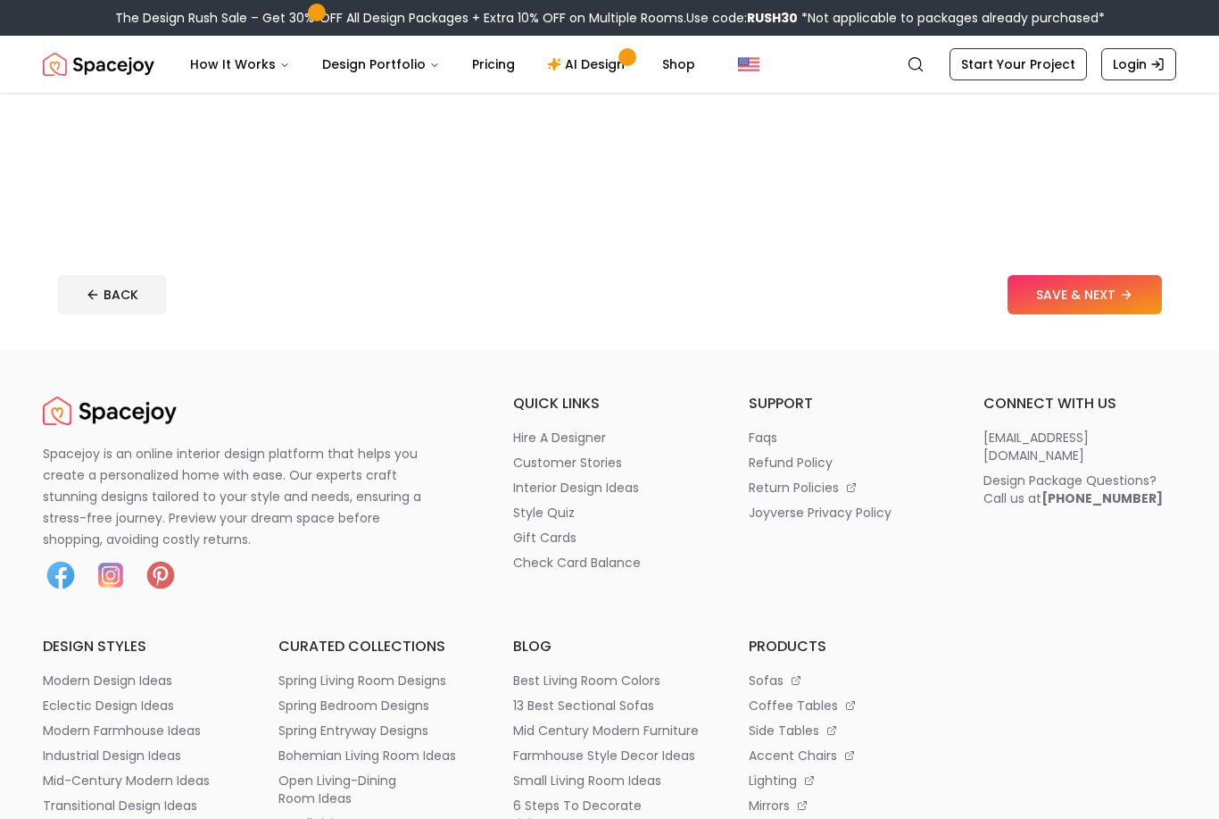
scroll to position [138, 0]
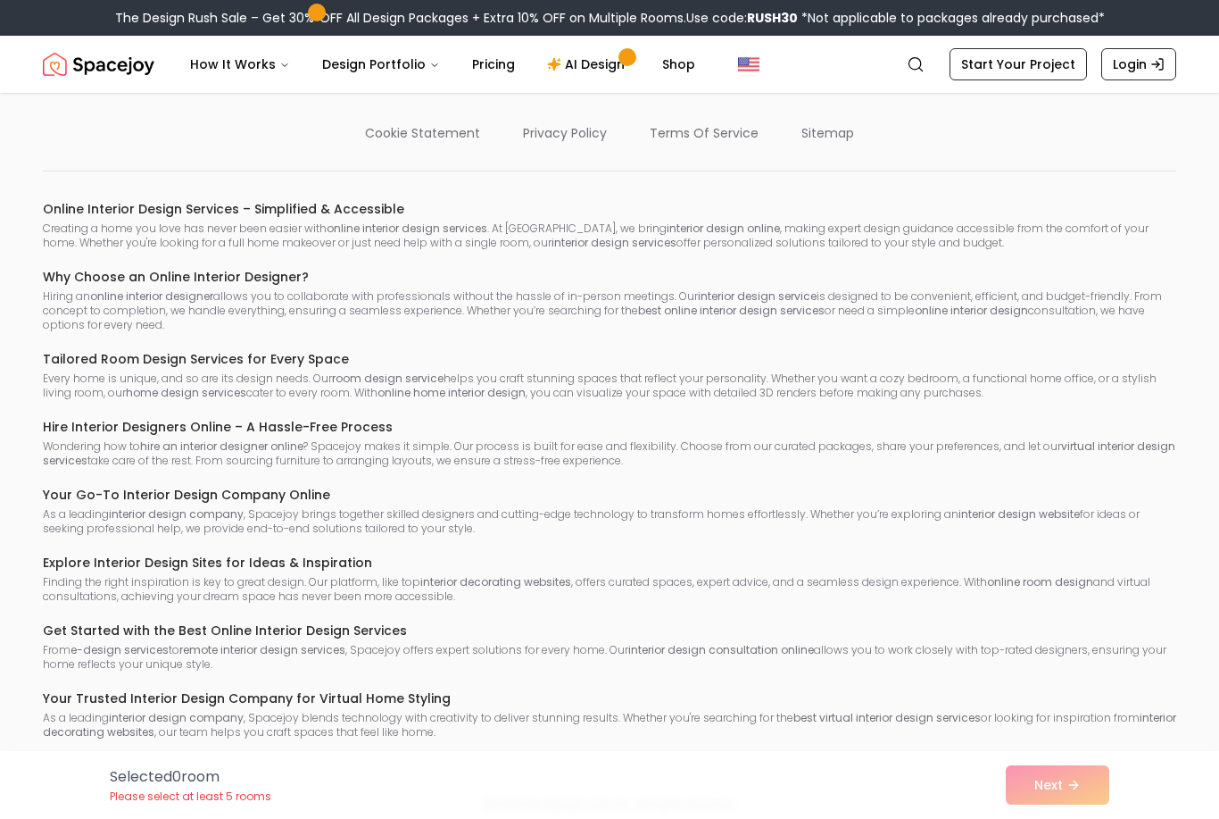
scroll to position [4, 0]
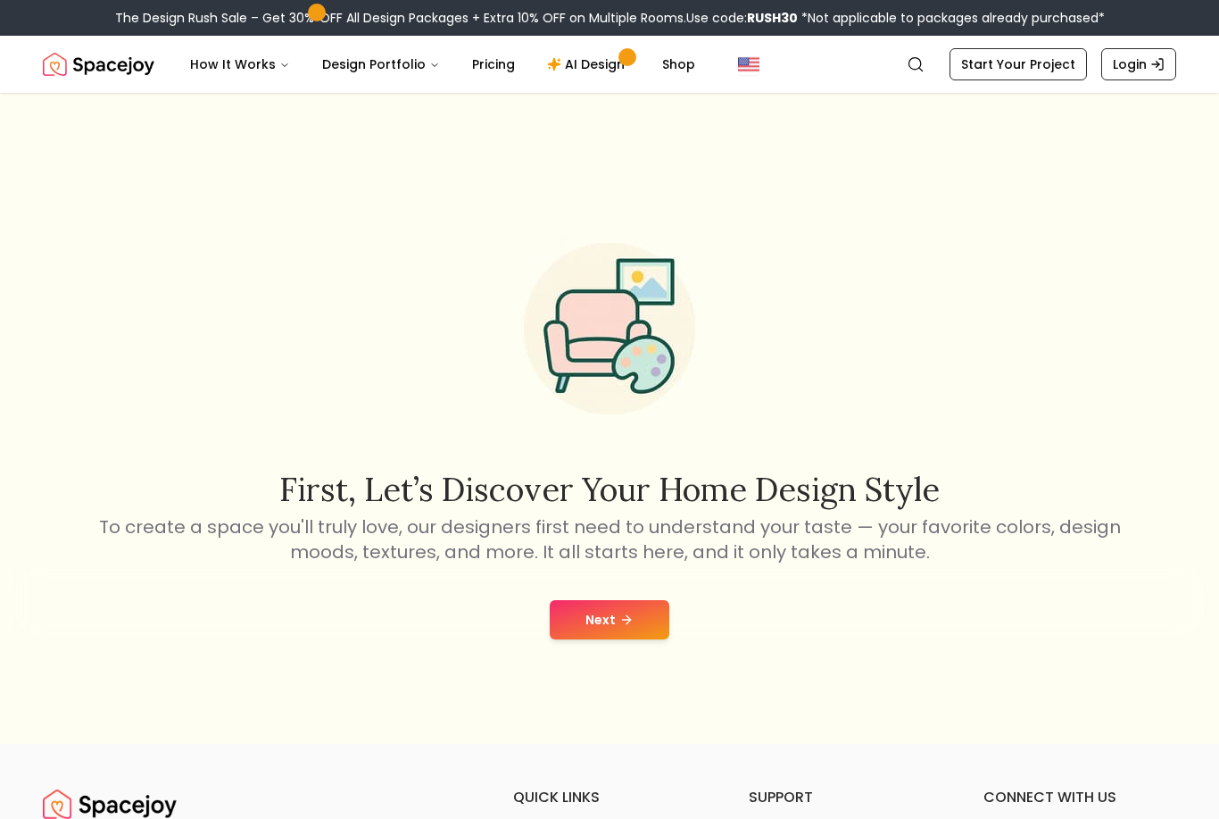
scroll to position [128, 0]
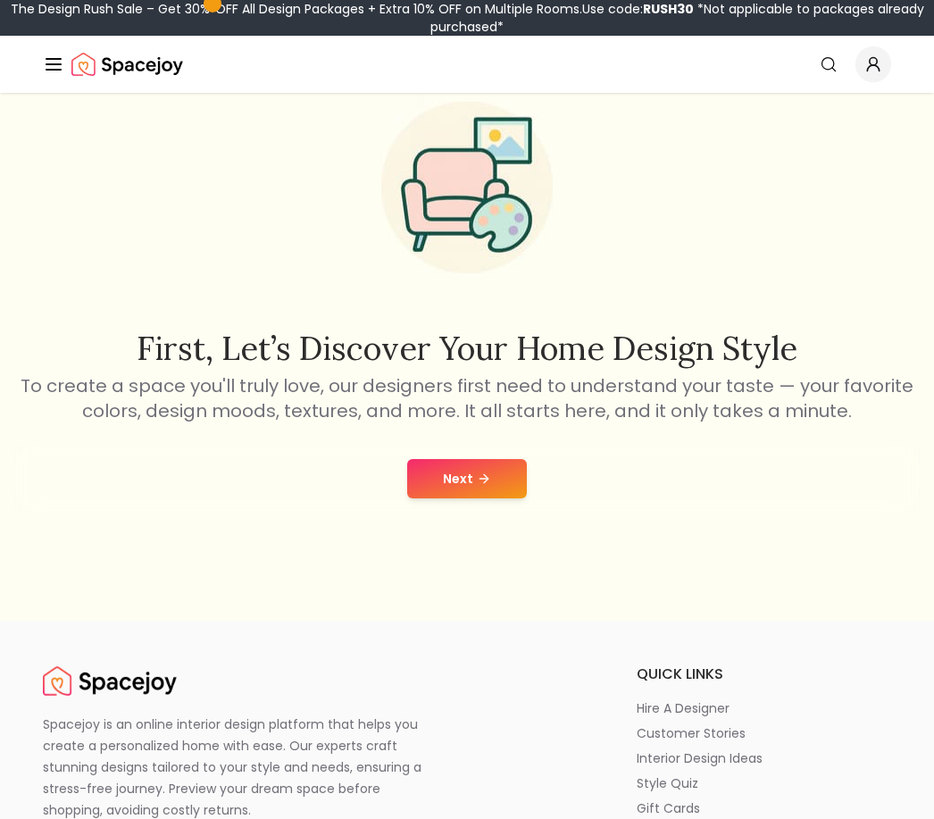
click at [27, 112] on div "First, let’s discover your home design style To create a space you'll truly lov…" at bounding box center [466, 248] width 905 height 350
